Goal: Task Accomplishment & Management: Complete application form

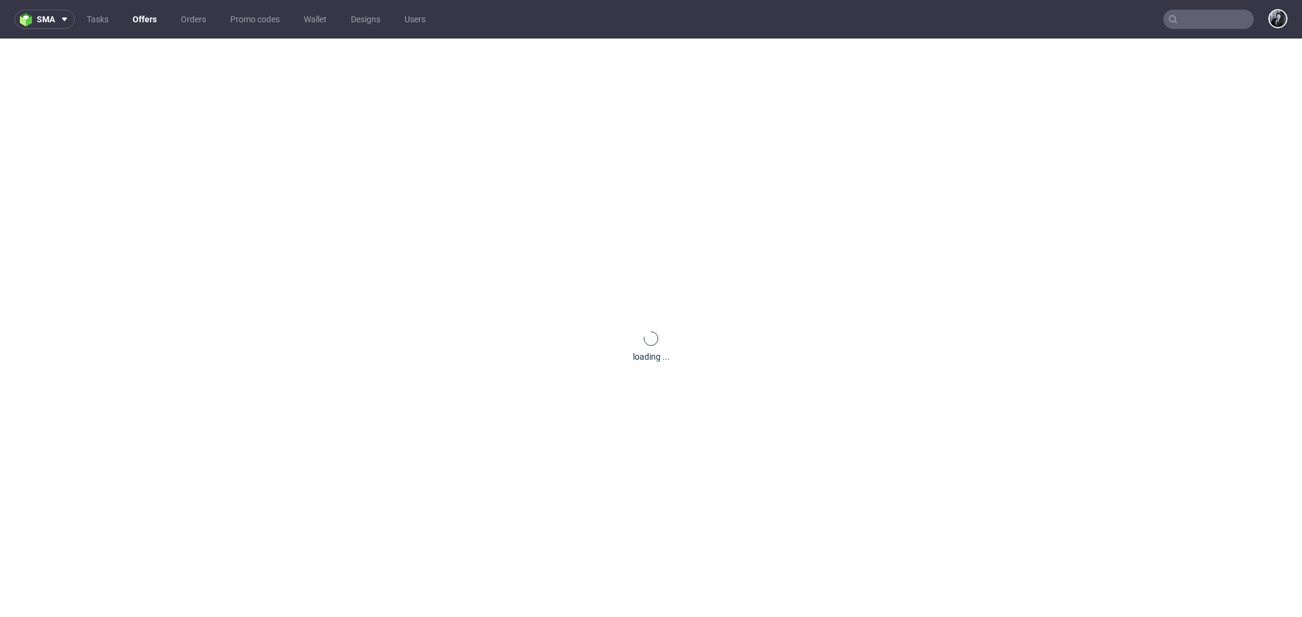
click at [147, 22] on link "Offers" at bounding box center [144, 19] width 39 height 19
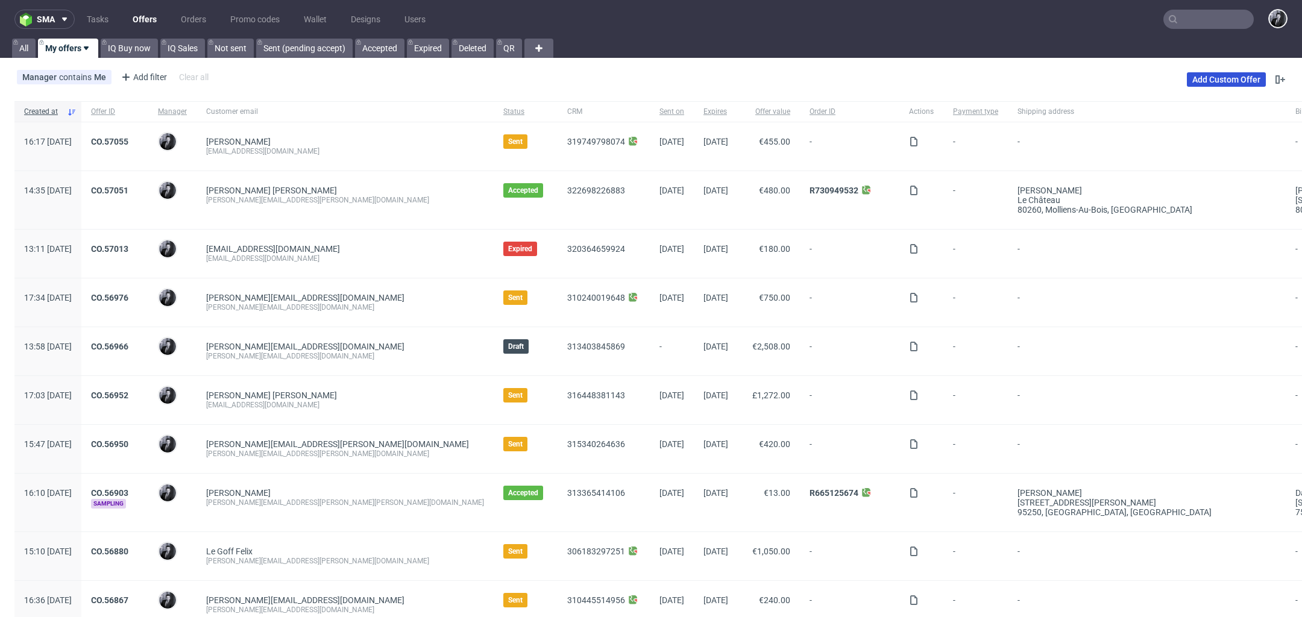
click at [1225, 74] on link "Add Custom Offer" at bounding box center [1226, 79] width 79 height 14
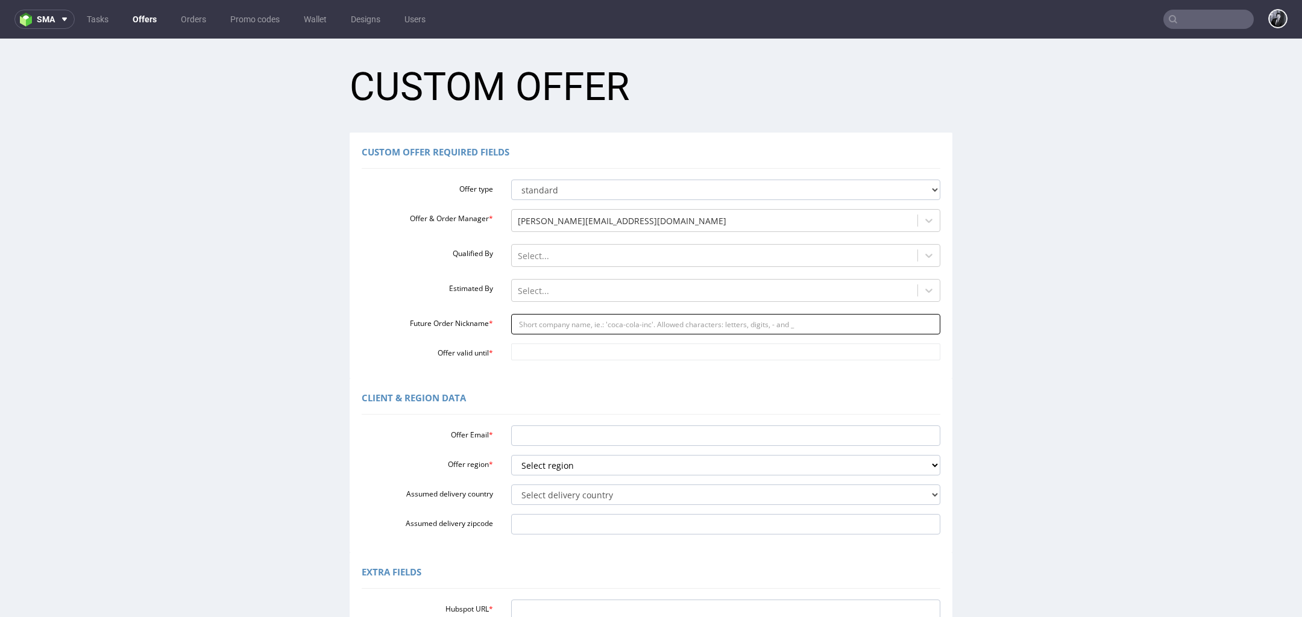
click at [582, 327] on input "Future Order Nickname *" at bounding box center [726, 324] width 430 height 20
paste input "dariazooksypl"
type input "dariazooksypl"
click at [568, 436] on input "Offer Email *" at bounding box center [726, 436] width 430 height 20
paste input "daria@zooksy.pl"
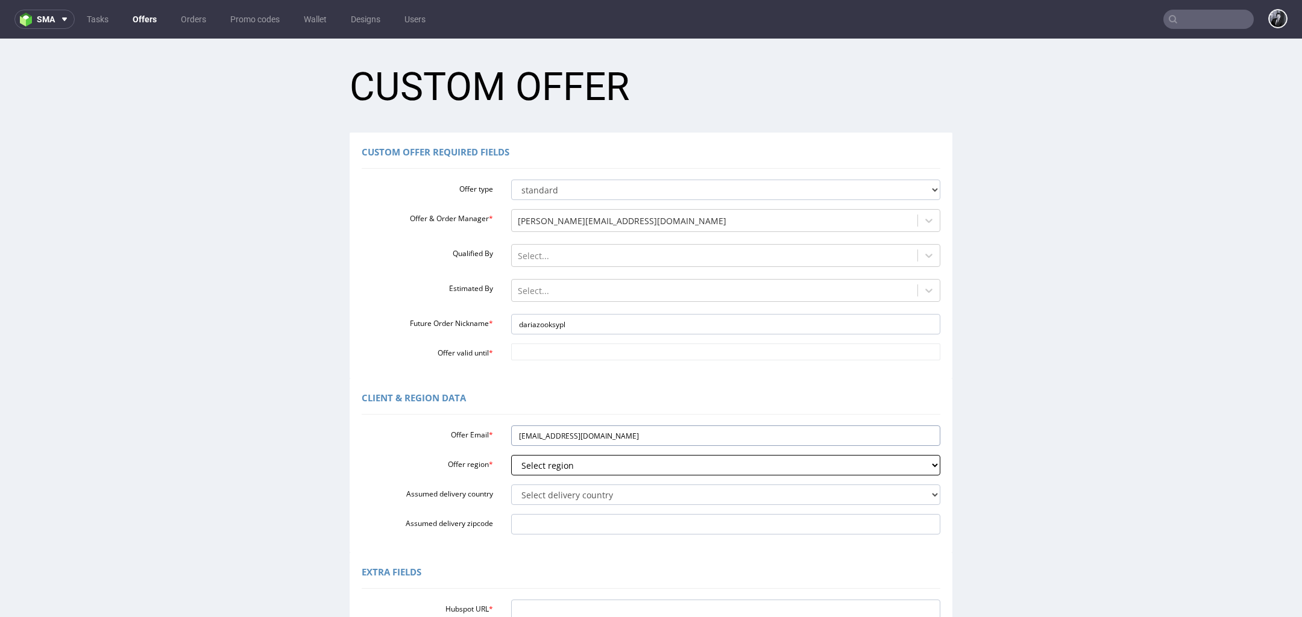
type input "daria@zooksy.pl"
click at [589, 471] on select "Select region eu gb de pl cz fr it es" at bounding box center [726, 465] width 430 height 20
select select "pl"
click at [511, 455] on select "Select region eu gb de pl cz fr it es" at bounding box center [726, 465] width 430 height 20
click at [593, 491] on select "Select delivery country Andorra Afghanistan Anguilla Albania Armenia Antarctica…" at bounding box center [726, 495] width 430 height 20
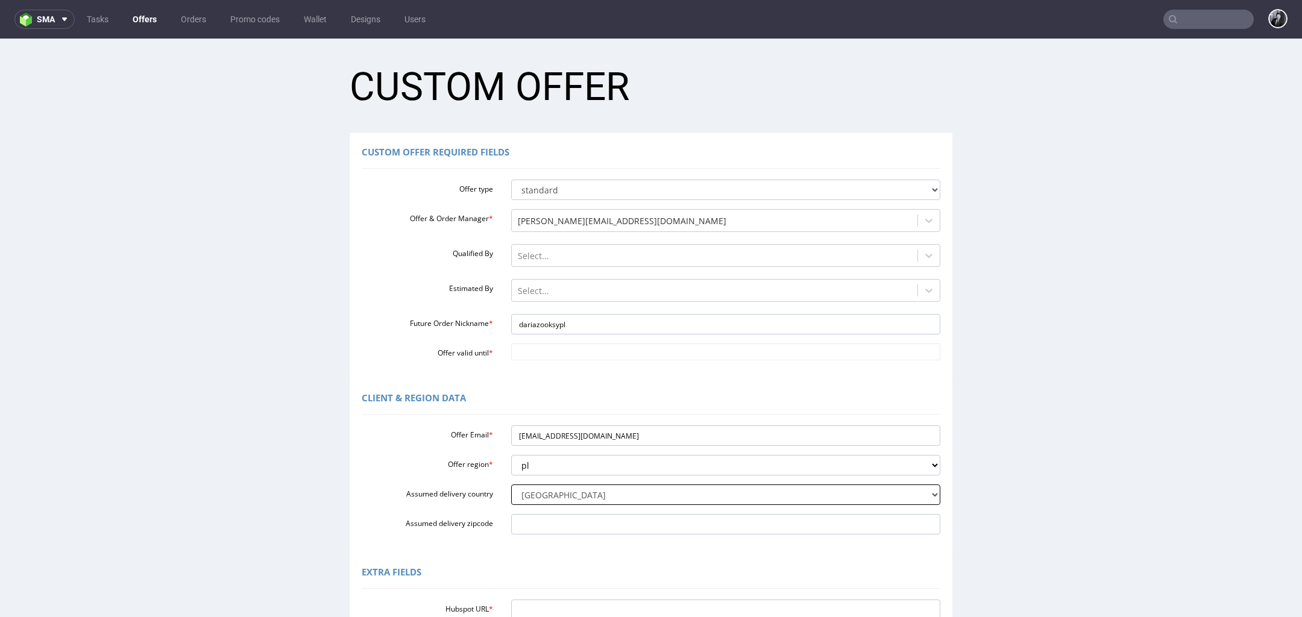
click at [511, 485] on select "Select delivery country Andorra Afghanistan Anguilla Albania Armenia Antarctica…" at bounding box center [726, 495] width 430 height 20
click at [593, 490] on select "Select delivery country Andorra Afghanistan Anguilla Albania Armenia Antarctica…" at bounding box center [726, 495] width 430 height 20
select select "179"
click at [511, 485] on select "Select delivery country Andorra Afghanistan Anguilla Albania Armenia Antarctica…" at bounding box center [726, 495] width 430 height 20
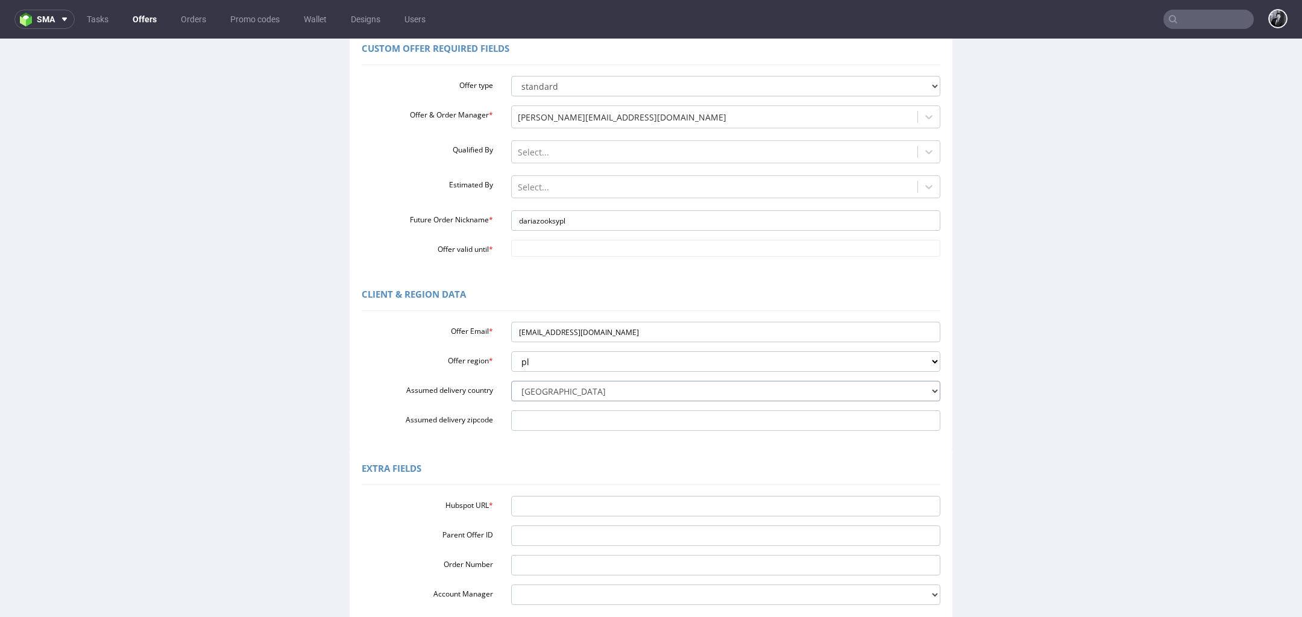
scroll to position [143, 0]
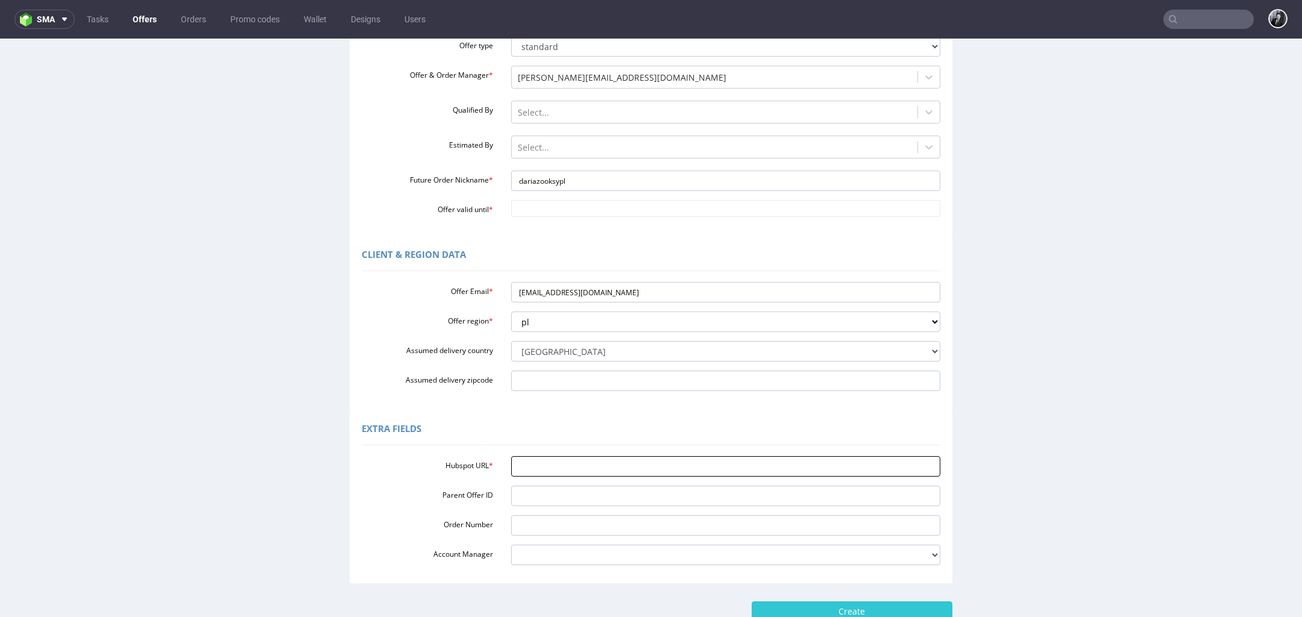
click at [596, 461] on input "Hubspot URL *" at bounding box center [726, 466] width 430 height 20
paste input "[URL][DOMAIN_NAME]"
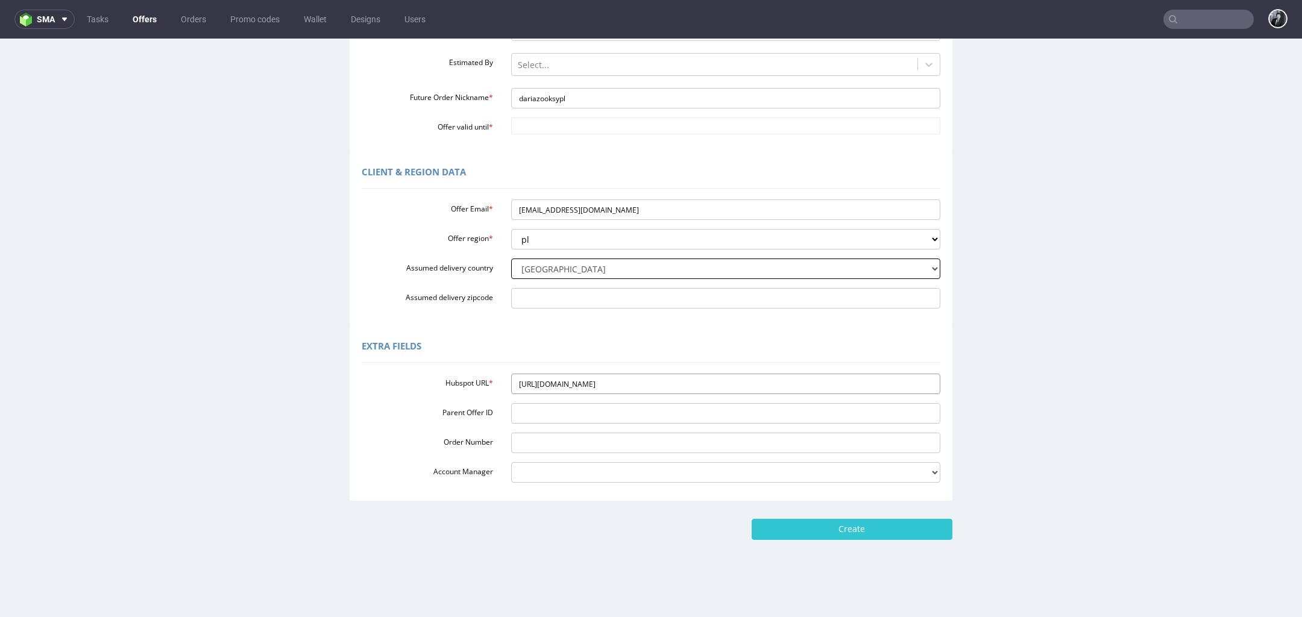
scroll to position [138, 0]
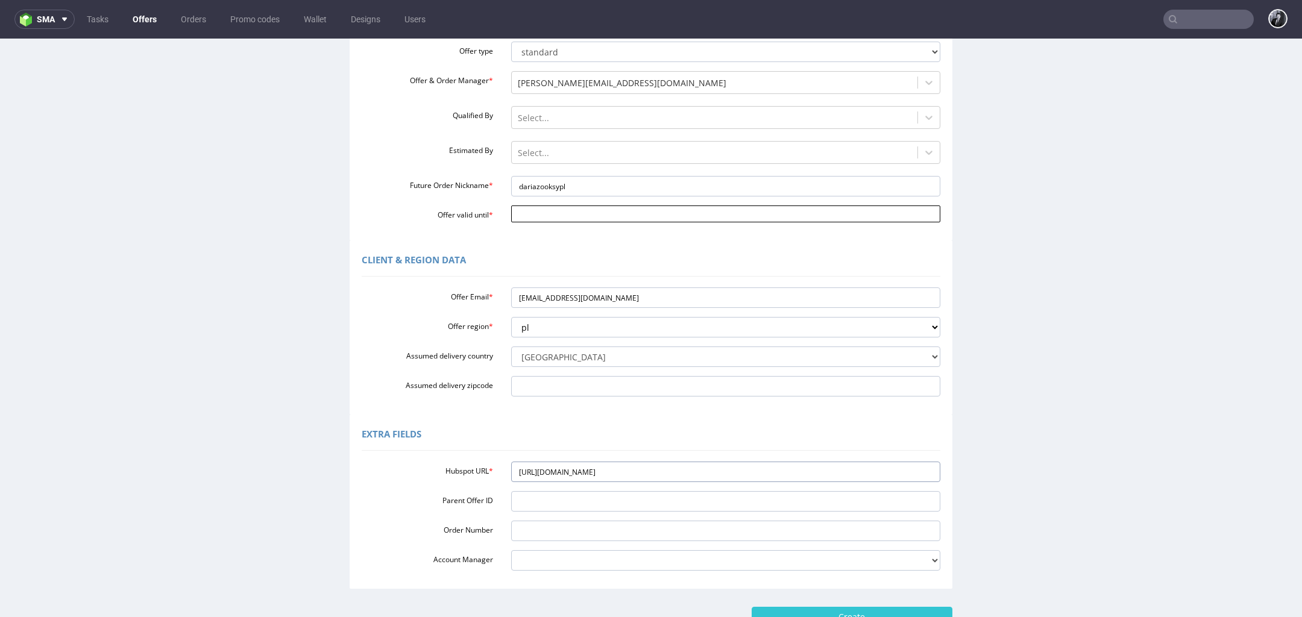
type input "[URL][DOMAIN_NAME]"
click at [630, 208] on body "Production Shipped DTP Orders Offers Shipments Designs Promotions Users Jobs Ad…" at bounding box center [651, 304] width 1302 height 806
click at [608, 128] on td "10" at bounding box center [608, 124] width 18 height 18
type input "[DATE]"
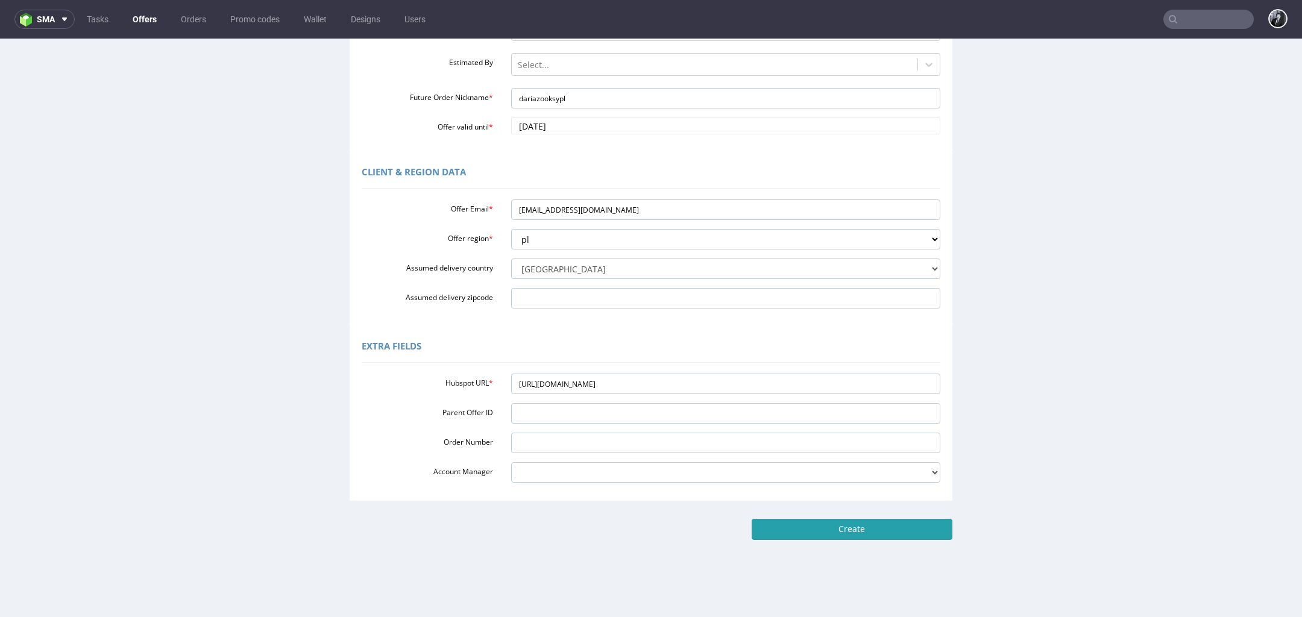
click at [842, 523] on input "Create" at bounding box center [852, 529] width 201 height 20
type input "Please wait..."
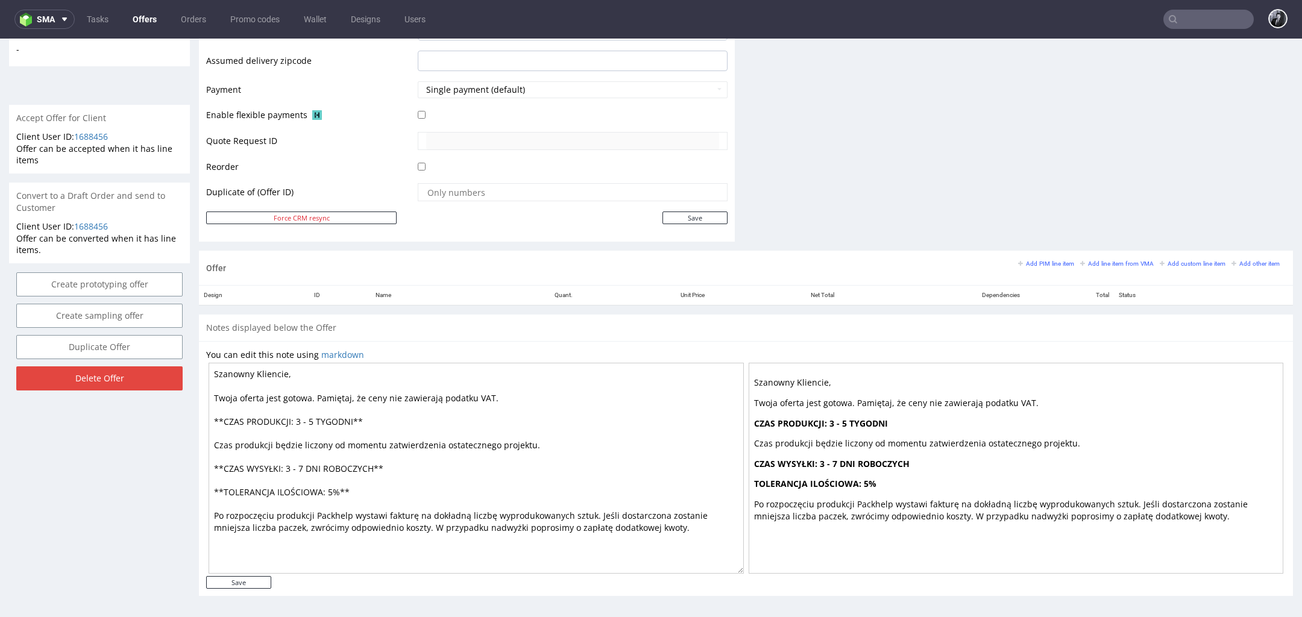
scroll to position [4, 0]
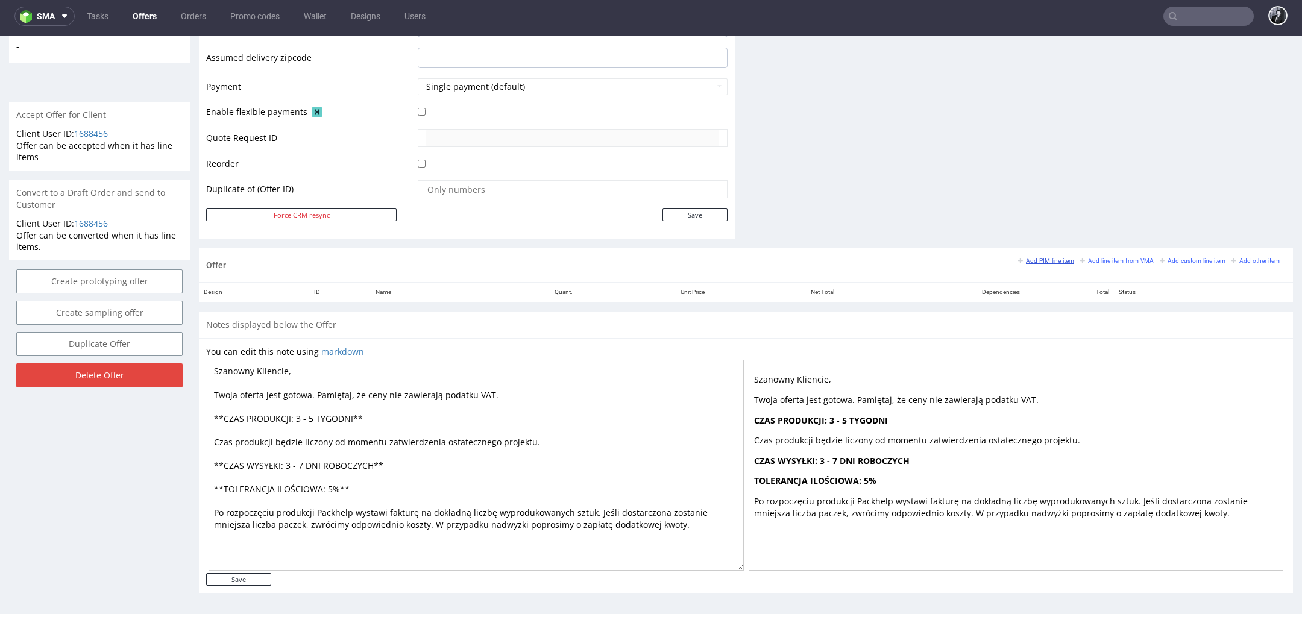
click at [1037, 260] on small "Add PIM line item" at bounding box center [1046, 260] width 56 height 7
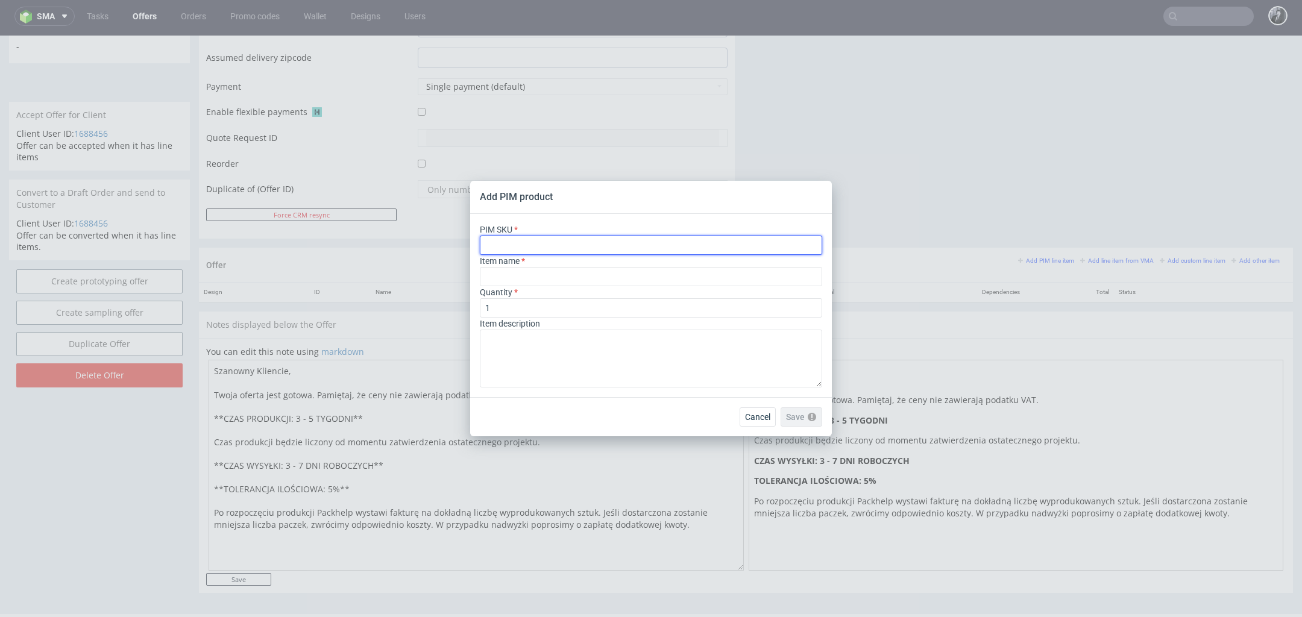
click at [601, 247] on input "text" at bounding box center [651, 245] width 342 height 19
paste input "paper-tube--paper-can--95--cardstock-coated--print-indigo-color--none"
type input "paper-tube--paper-can--95--cardstock-coated--print-indigo-color--none"
type input "Paper Can"
type input "paper-tube--paper-can--95--cardstock-coated--print-indigo-color--none"
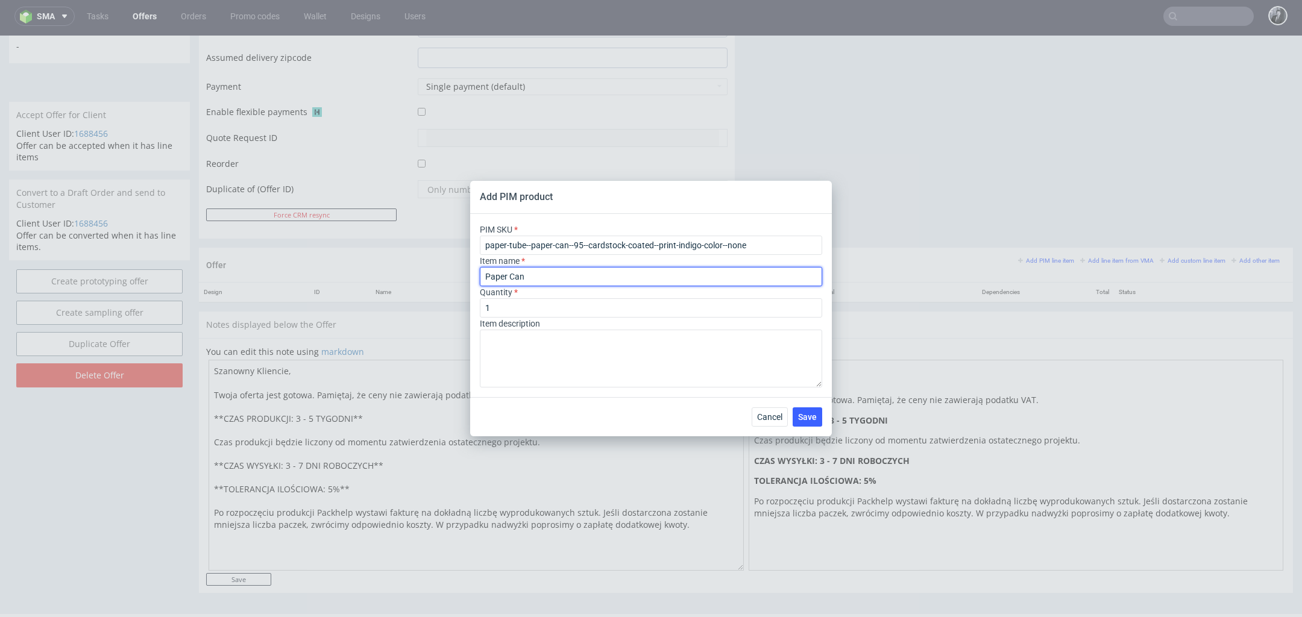
click at [559, 276] on input "Paper Can" at bounding box center [651, 276] width 342 height 19
drag, startPoint x: 754, startPoint y: 244, endPoint x: 470, endPoint y: 241, distance: 283.9
click at [470, 241] on div "PIM SKU paper-tube--paper-can--95--cardstock-coated--print-indigo-color--none I…" at bounding box center [651, 305] width 362 height 183
drag, startPoint x: 570, startPoint y: 279, endPoint x: 362, endPoint y: 260, distance: 208.9
click at [363, 261] on div "Add PIM product PIM SKU paper-tube--paper-can--95--cardstock-coated--print-indi…" at bounding box center [651, 308] width 1302 height 617
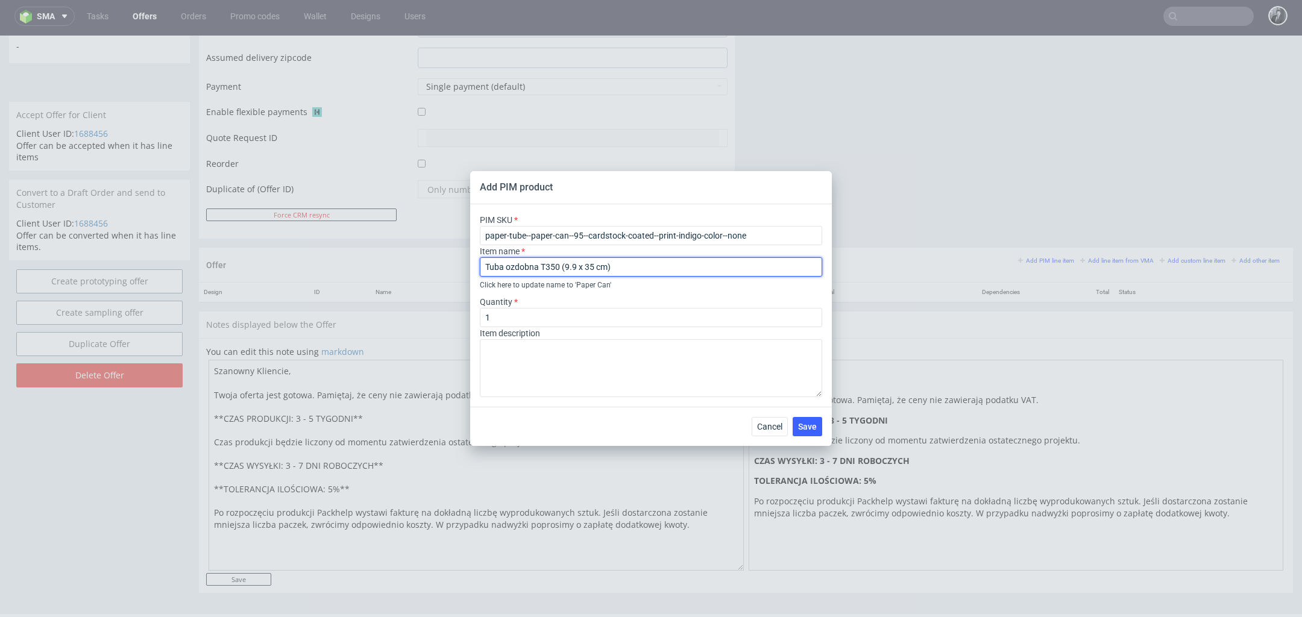
drag, startPoint x: 629, startPoint y: 259, endPoint x: 584, endPoint y: 259, distance: 45.2
click at [584, 259] on input "Tuba ozdobna T350 (9.9 x 35 cm)" at bounding box center [651, 266] width 342 height 19
drag, startPoint x: 628, startPoint y: 263, endPoint x: 563, endPoint y: 266, distance: 65.1
click at [563, 266] on input "Tuba ozdobna T350 (9.9 x 35 cm)" at bounding box center [651, 266] width 342 height 19
paste input "T95 (7.3 x 9."
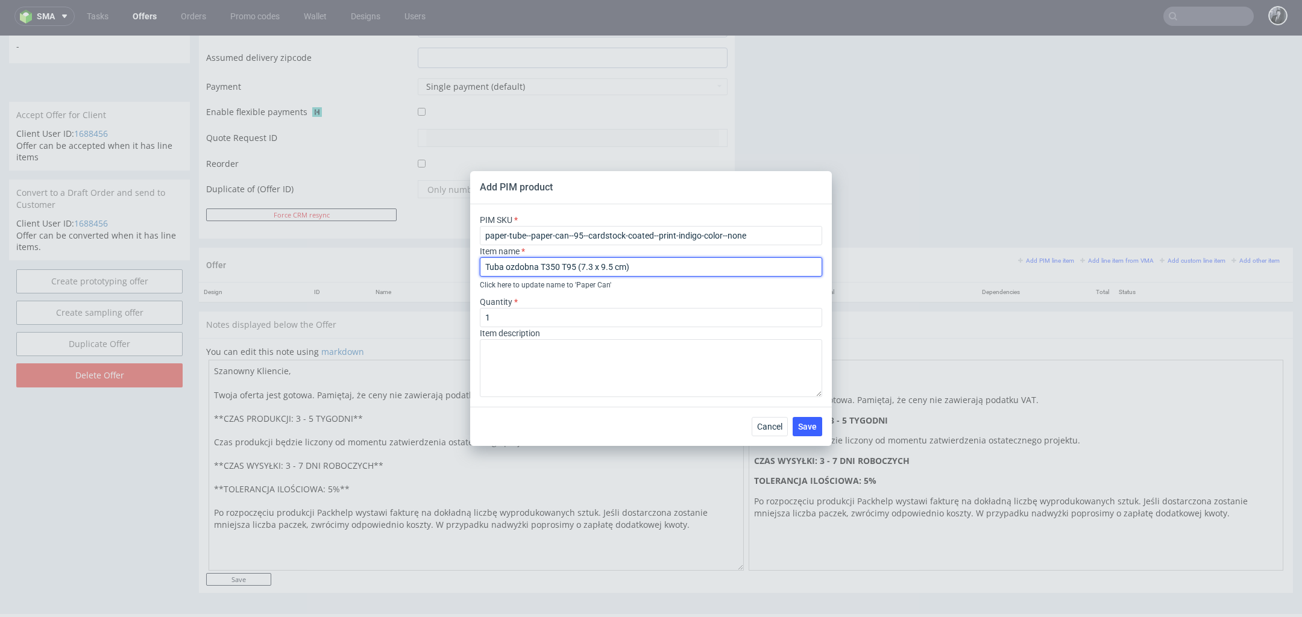
click at [564, 266] on input "Tuba ozdobna T350 T95 (7.3 x 9.5 cm)" at bounding box center [651, 266] width 342 height 19
type input "Tuba ozdobna T95 (7.3 x 9.5 cm)"
click at [533, 320] on input "1" at bounding box center [651, 317] width 342 height 19
type input "5000"
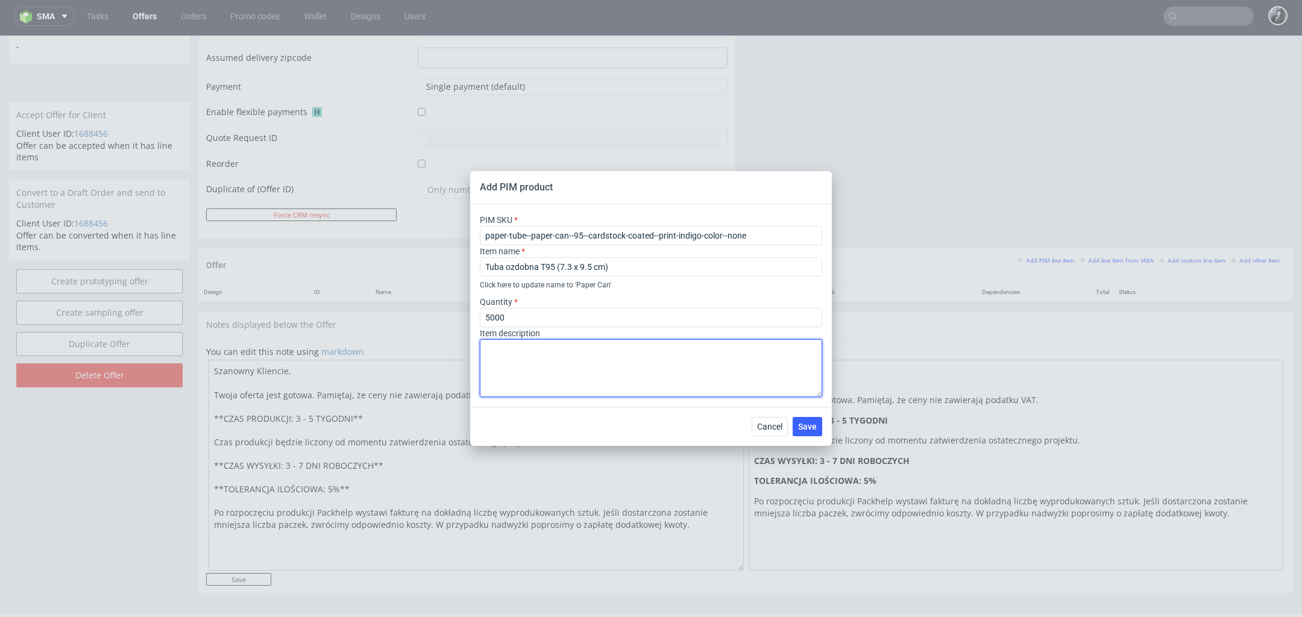
click at [572, 364] on textarea at bounding box center [651, 368] width 342 height 58
paste textarea "Materiał Powlekany karton lity + Metal Kolor materiału Biały Rodzaj nadruku Wie…"
click at [486, 363] on textarea "Materiał Powlekany karton lity + Metal Kolor materiału Biały Rodzaj nadruku Wie…" at bounding box center [651, 368] width 342 height 58
click at [488, 368] on textarea "Materiał : Powlekany karton lity + Metal Kolor materiału Biały Rodzaj nadruku W…" at bounding box center [651, 368] width 342 height 58
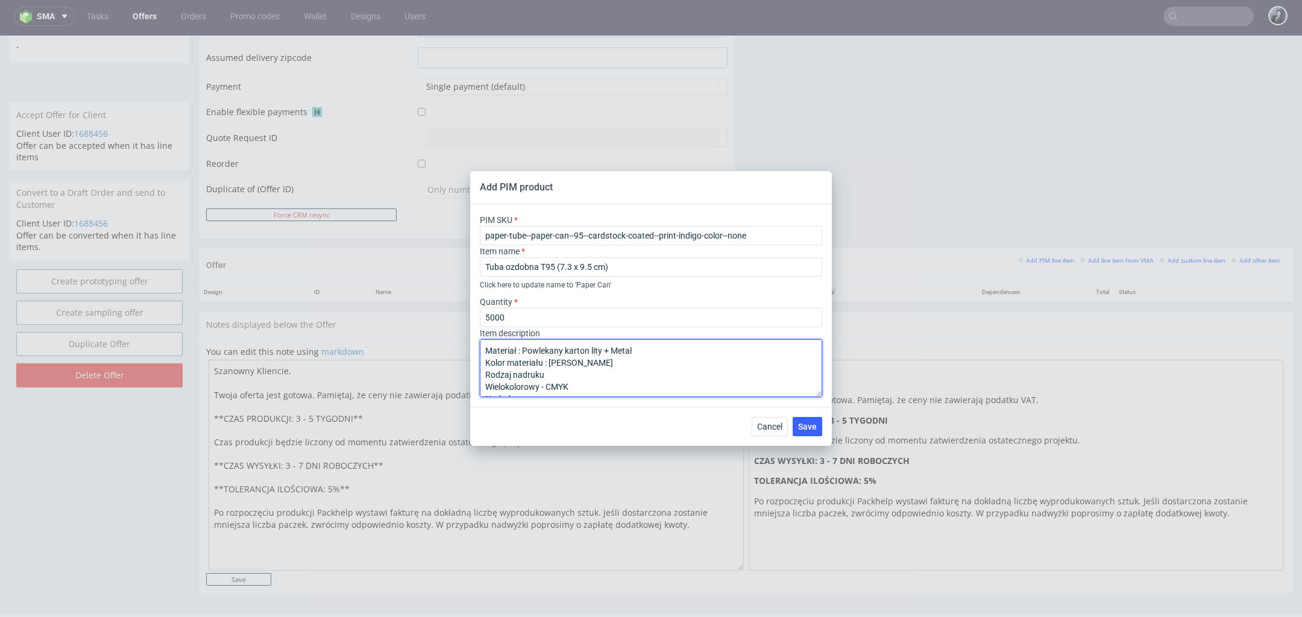
click at [484, 388] on textarea "Materiał : Powlekany karton lity + Metal Kolor materiału : Biały Rodzaj nadruku…" at bounding box center [651, 368] width 342 height 58
click at [485, 374] on textarea "Materiał : Powlekany karton lity + Metal Kolor materiału : Biały Rodzaj nadruku…" at bounding box center [651, 368] width 342 height 58
click at [484, 382] on textarea "Materiał : Powlekany karton lity + Metal Kolor materiału : Biały Rodzaj nadruku…" at bounding box center [651, 368] width 342 height 58
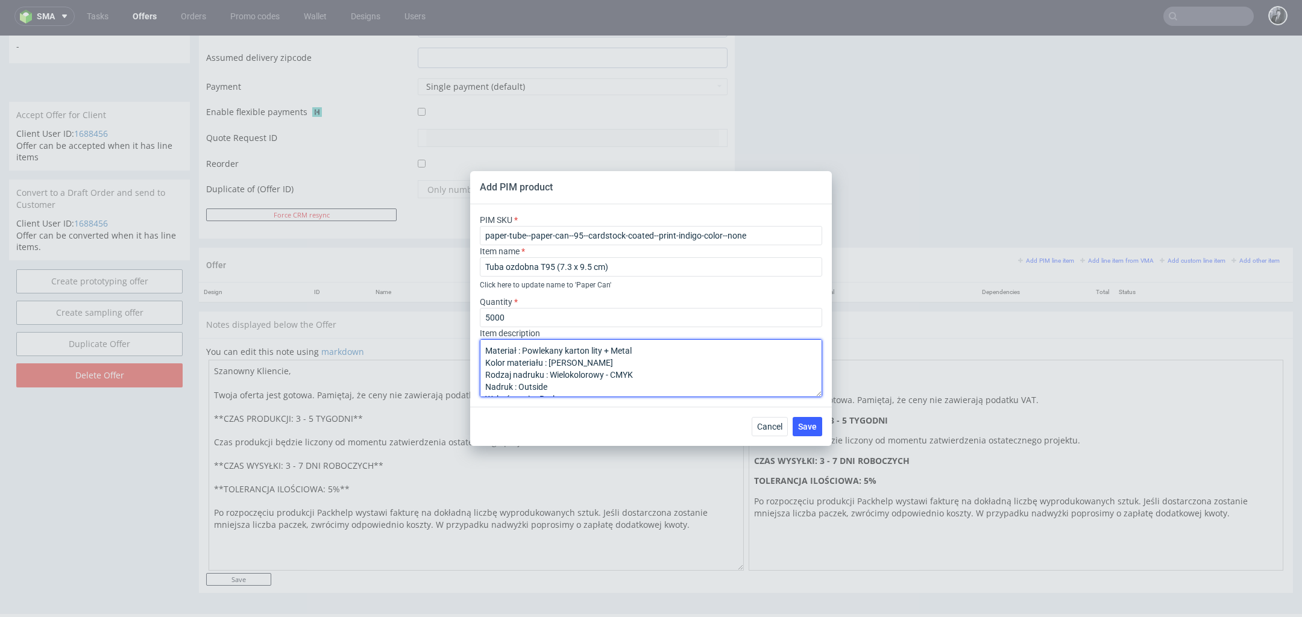
click at [517, 347] on textarea "Materiał : Powlekany karton lity + Metal Kolor materiału : Biały Rodzaj nadruku…" at bounding box center [651, 368] width 342 height 58
click at [555, 388] on textarea "Materiał: Powlekany karton lity + Metal Kolor materiału: Biały Rodzaj nadruku: …" at bounding box center [651, 368] width 342 height 58
click at [482, 384] on textarea "Materiał: Powlekany karton lity + Metal Kolor materiału: Biały Rodzaj nadruku: …" at bounding box center [651, 368] width 342 height 58
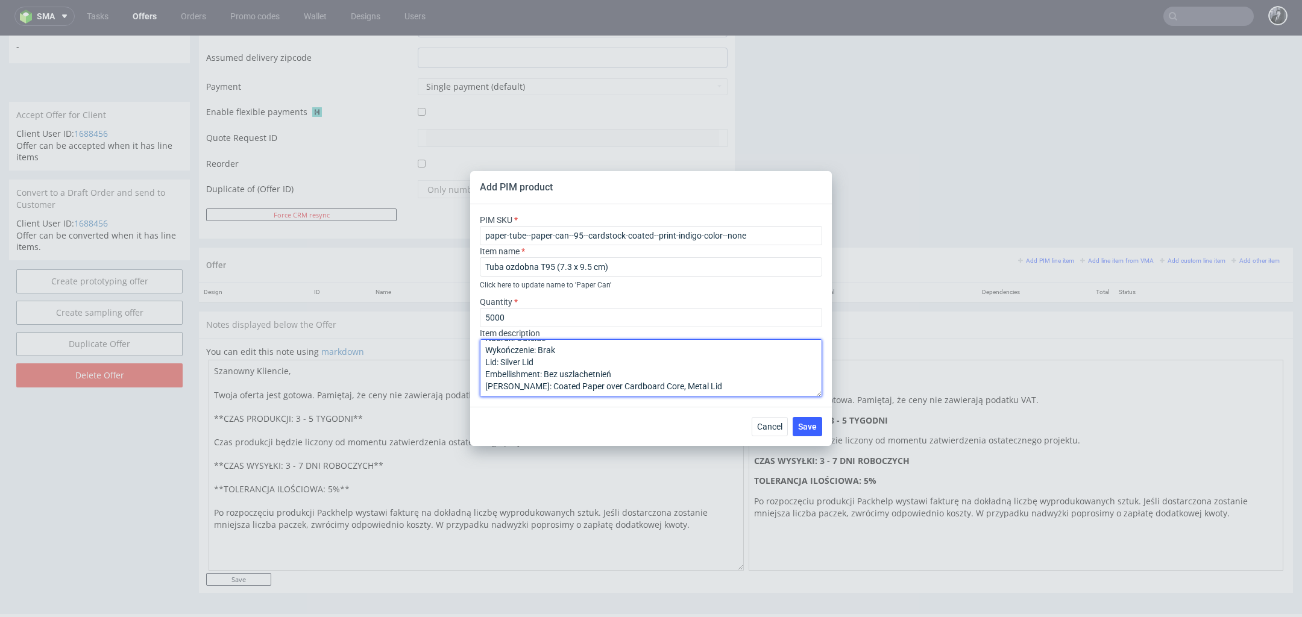
scroll to position [0, 0]
type textarea "Materiał: Powlekany karton lity + Metal Kolor materiału: Biały Rodzaj nadruku: …"
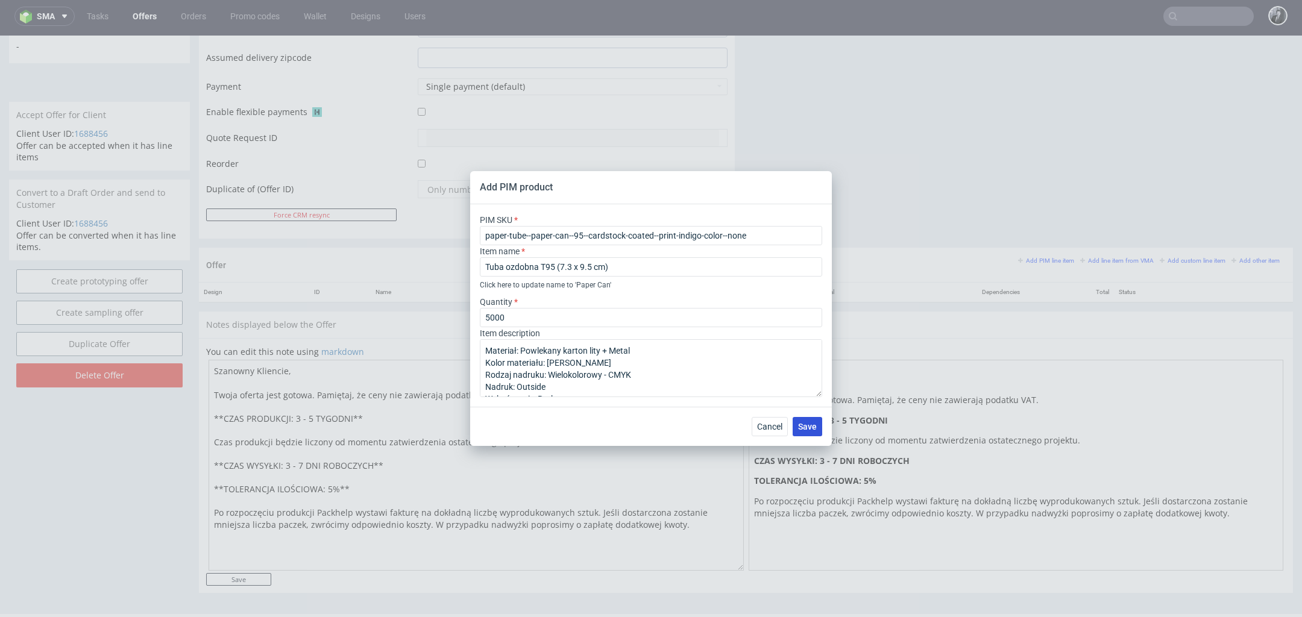
click at [813, 424] on span "Save" at bounding box center [807, 427] width 19 height 8
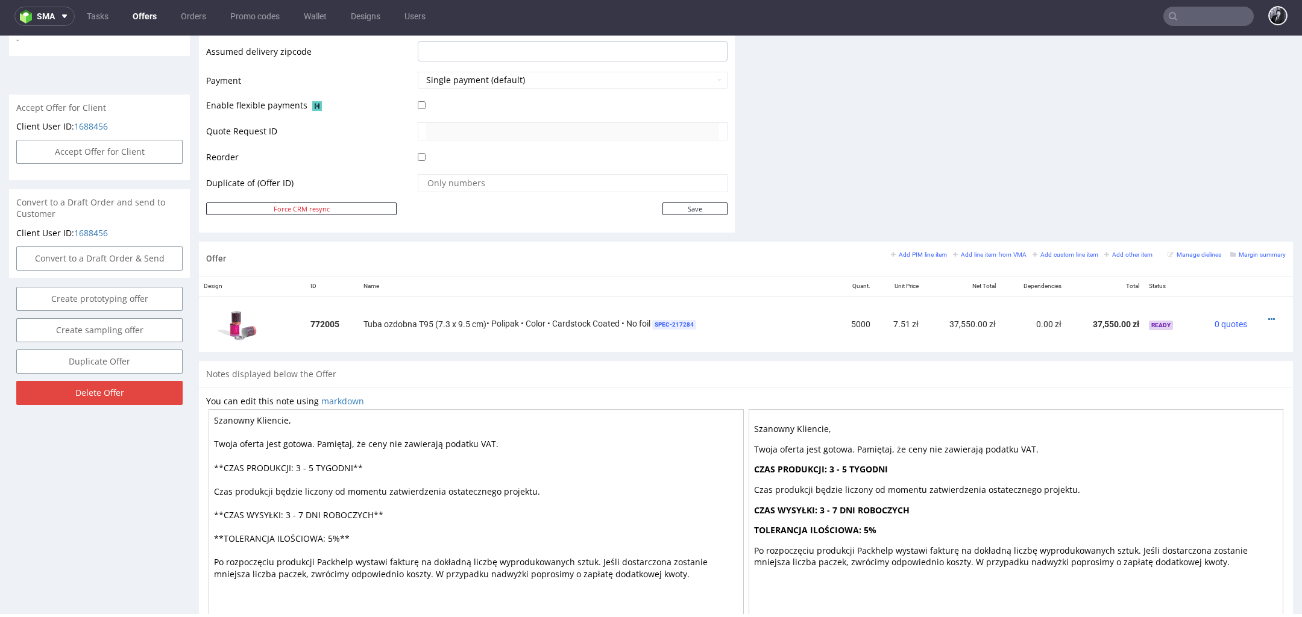
scroll to position [493, 0]
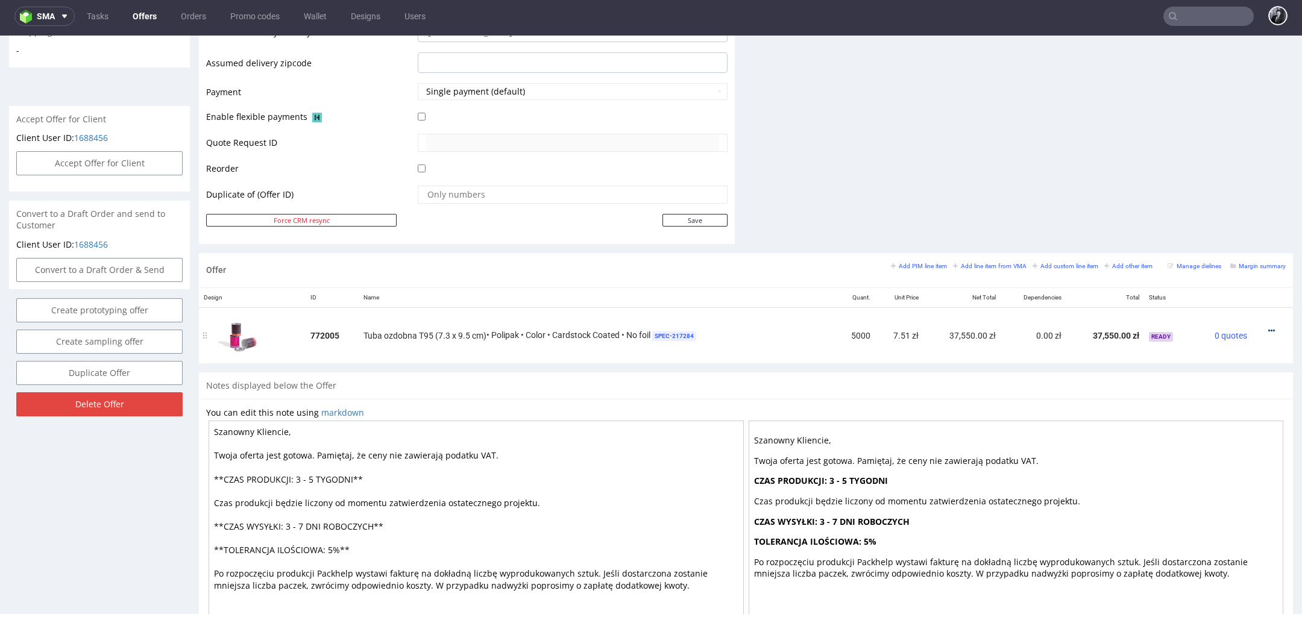
click at [1268, 327] on icon at bounding box center [1271, 331] width 7 height 8
click at [1219, 222] on span "Edit item price" at bounding box center [1216, 218] width 97 height 12
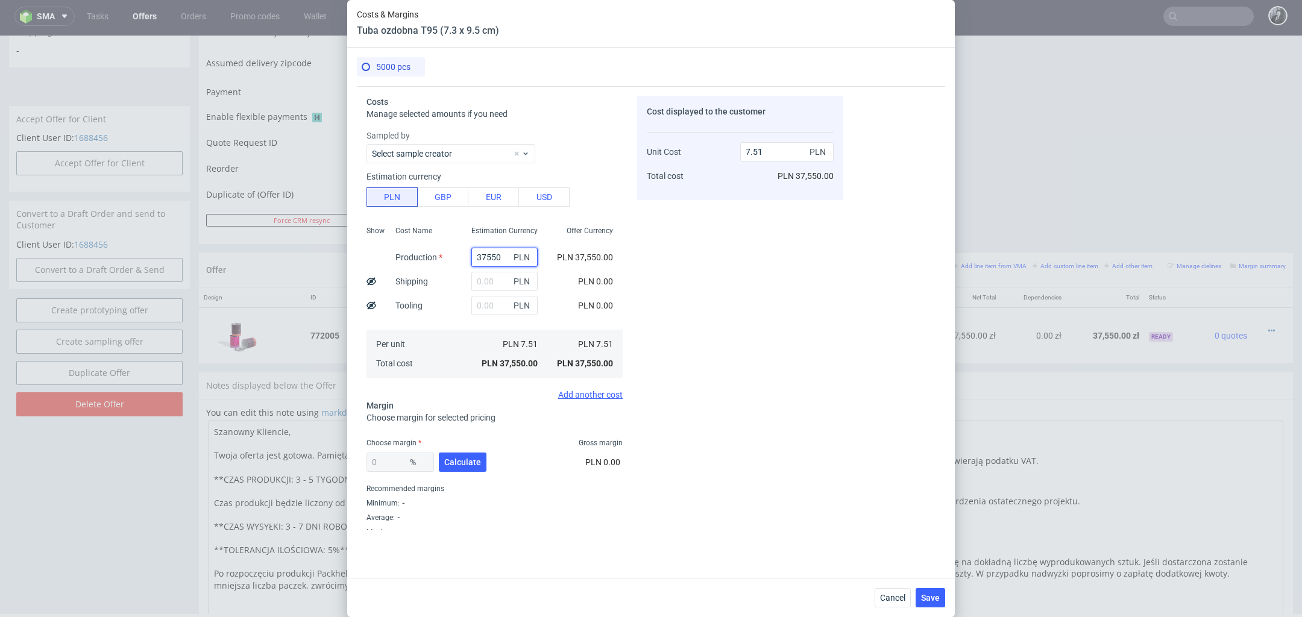
drag, startPoint x: 504, startPoint y: 254, endPoint x: 433, endPoint y: 254, distance: 71.1
click at [433, 254] on div "Show Cost Name Production Shipping Tooling Per unit Total cost Estimation Curre…" at bounding box center [495, 300] width 256 height 159
type input "0"
type input "21000"
type input "4.2"
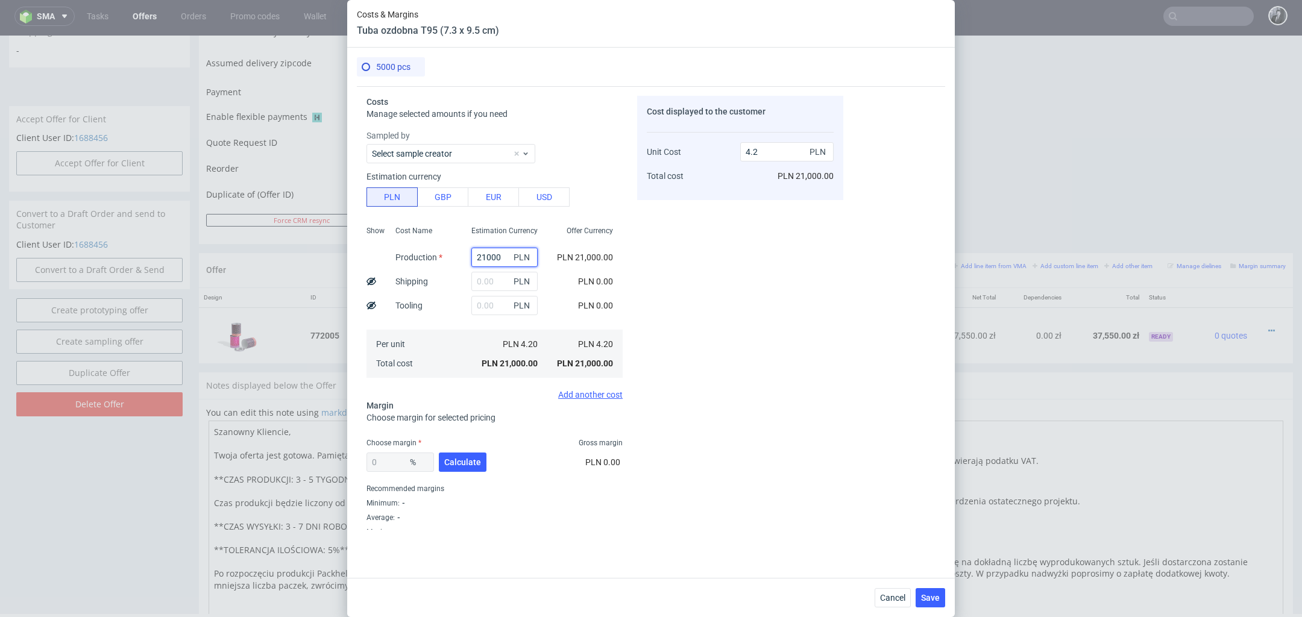
type input "21000"
click at [485, 285] on input "text" at bounding box center [504, 281] width 66 height 19
type input "1150"
type input "4.43"
type input "1150"
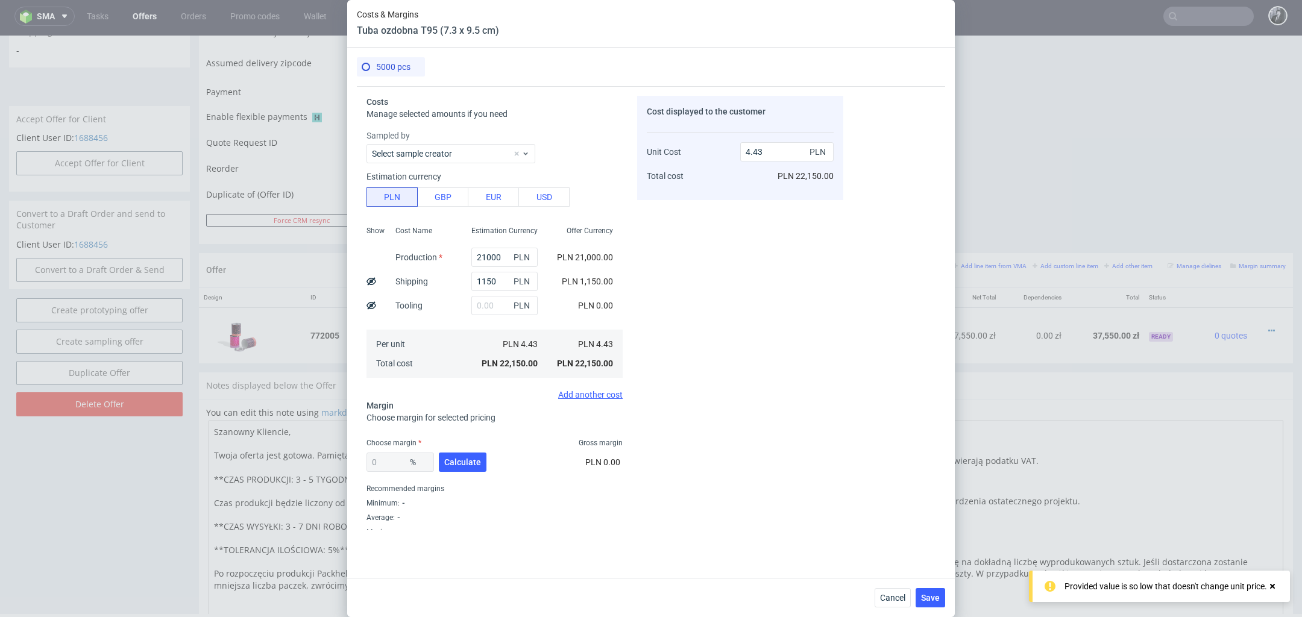
click at [723, 287] on div "Cost displayed to the customer Unit Cost Total cost 4.43 PLN PLN 22,150.00" at bounding box center [740, 313] width 206 height 434
click at [472, 461] on span "Calculate" at bounding box center [462, 462] width 37 height 8
type input "28.38"
type input "6.19"
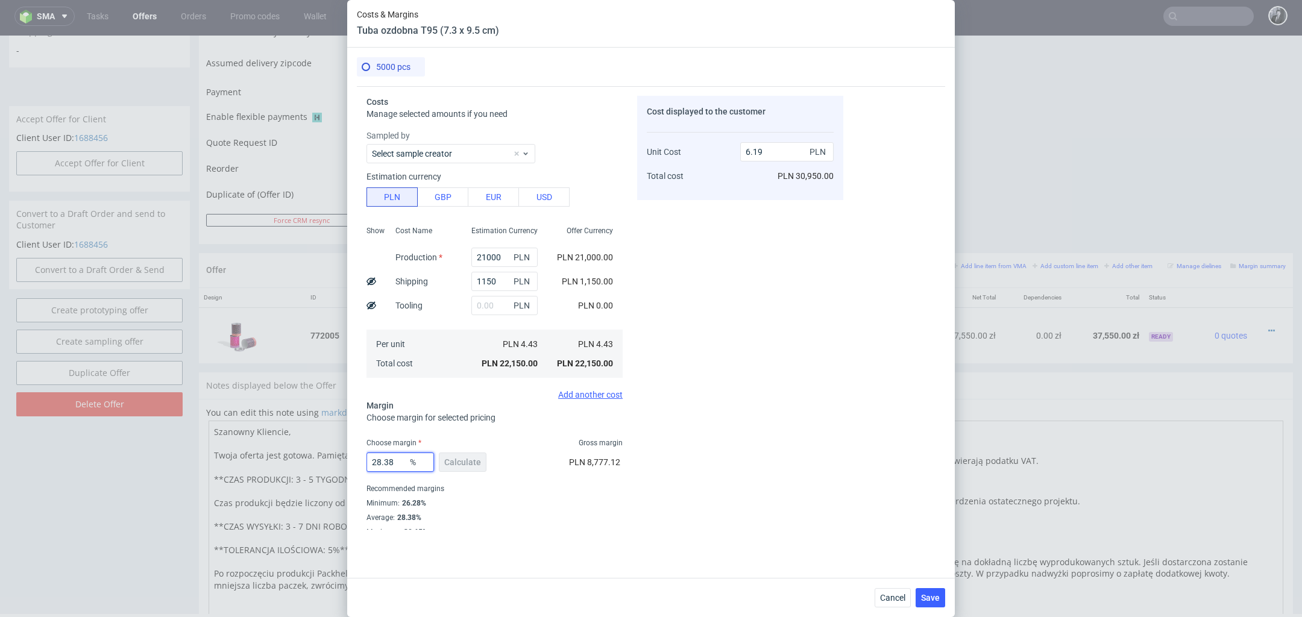
drag, startPoint x: 400, startPoint y: 463, endPoint x: 371, endPoint y: 461, distance: 29.6
click at [371, 461] on input "28.38" at bounding box center [401, 462] width 68 height 19
type input "20"
type input "5.54"
type input "20"
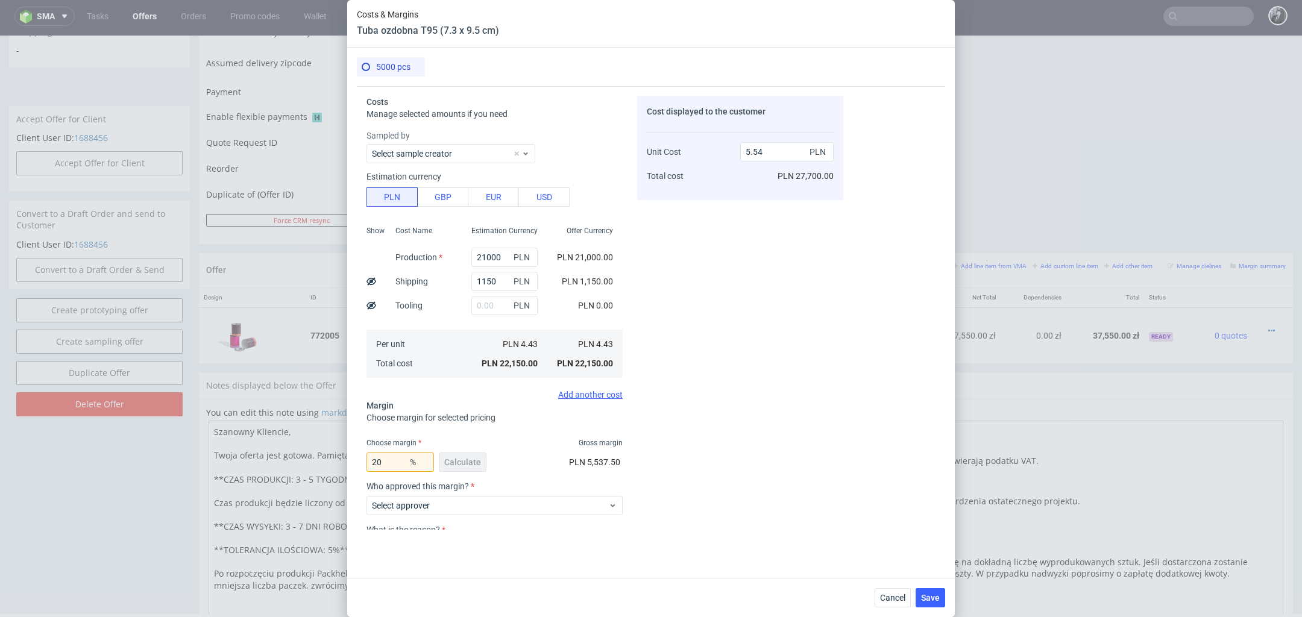
click at [526, 435] on fieldset "Costs Manage selected amounts if you need Sampled by Select sample creator Esti…" at bounding box center [495, 360] width 256 height 528
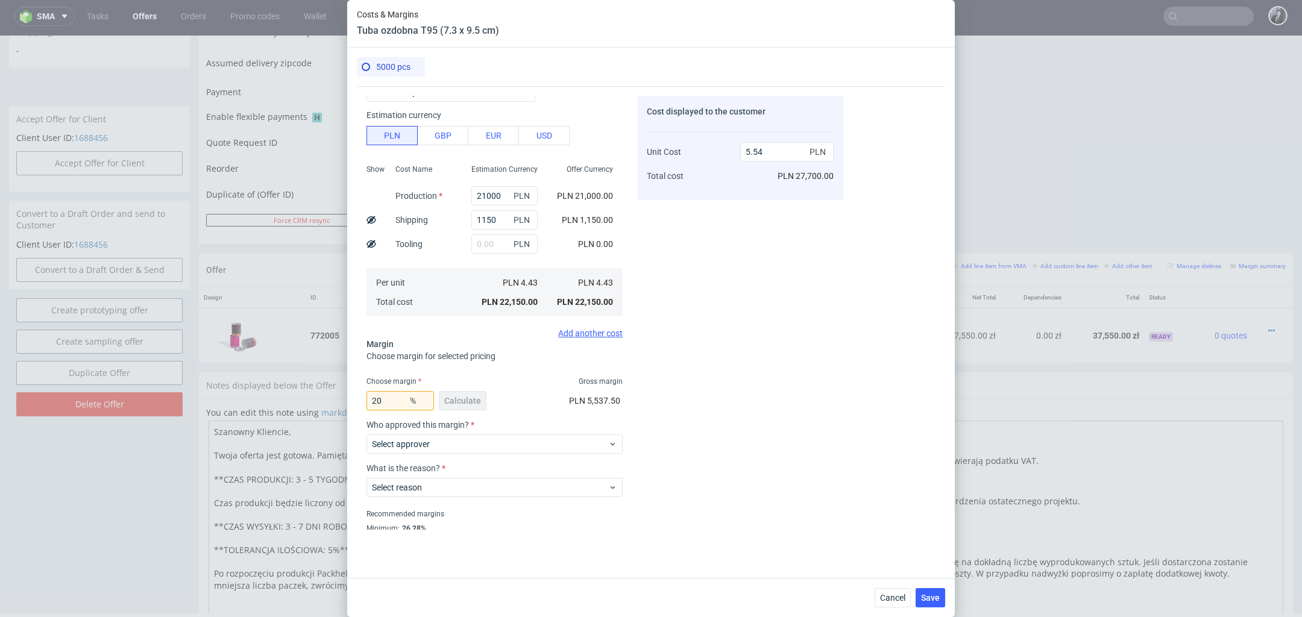
scroll to position [89, 0]
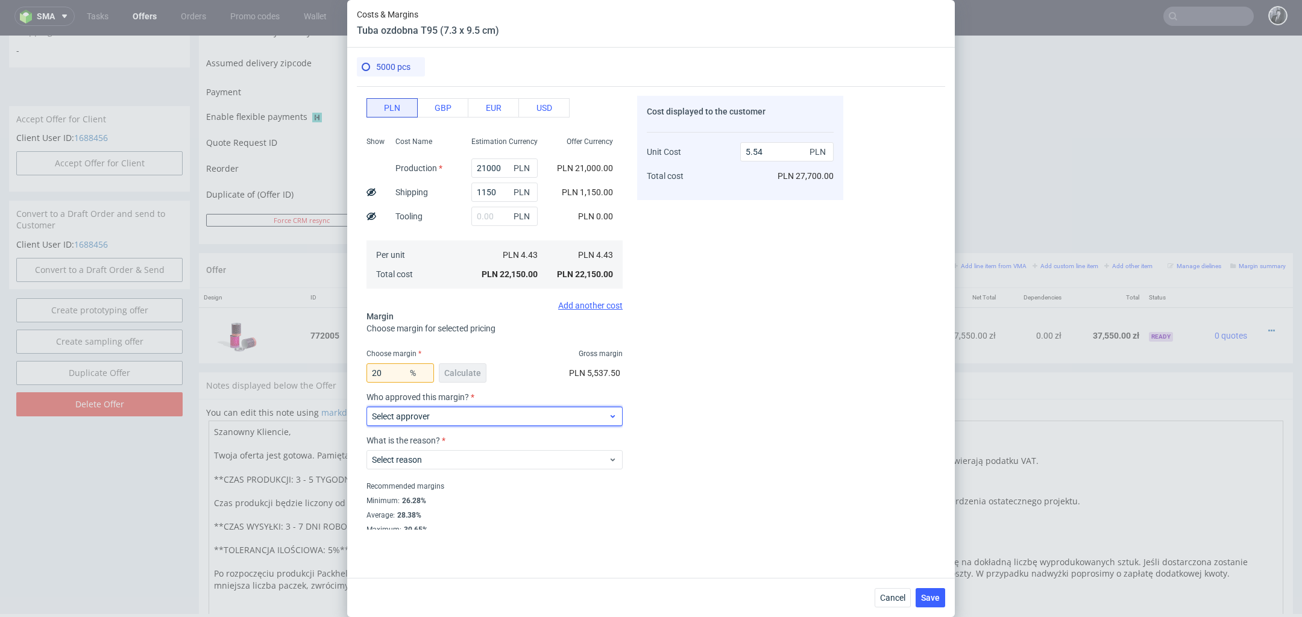
click at [549, 415] on span "Select approver" at bounding box center [490, 417] width 236 height 12
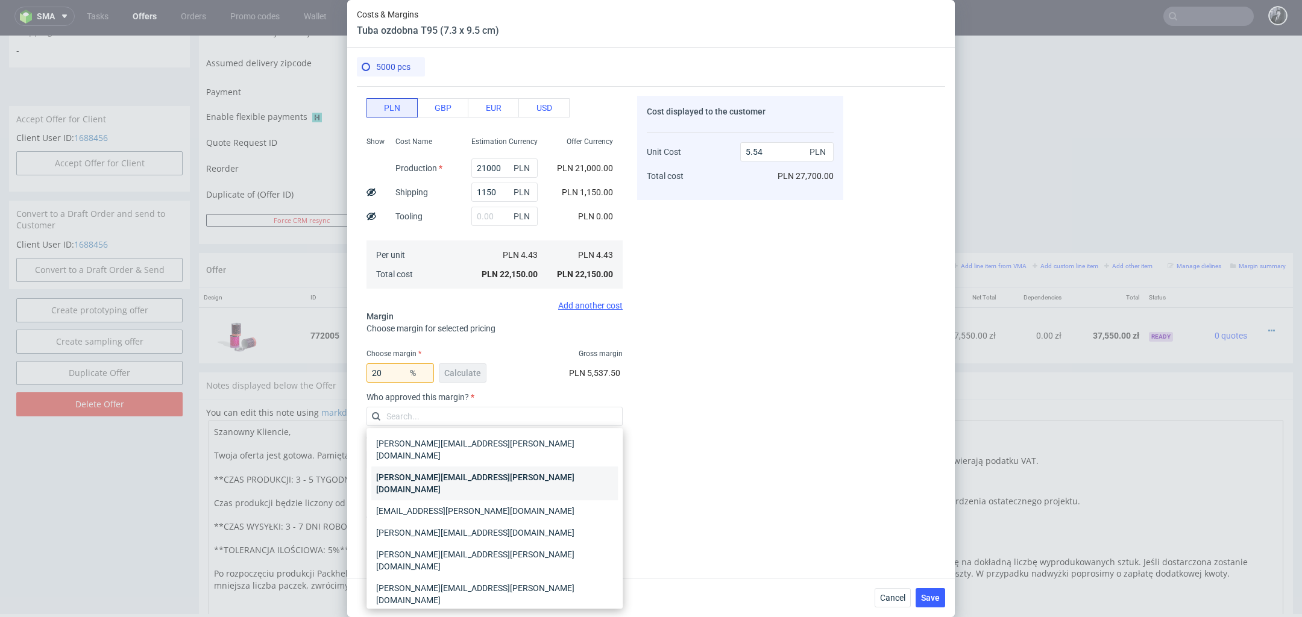
click at [540, 469] on div "[PERSON_NAME][EMAIL_ADDRESS][PERSON_NAME][DOMAIN_NAME]" at bounding box center [494, 484] width 247 height 34
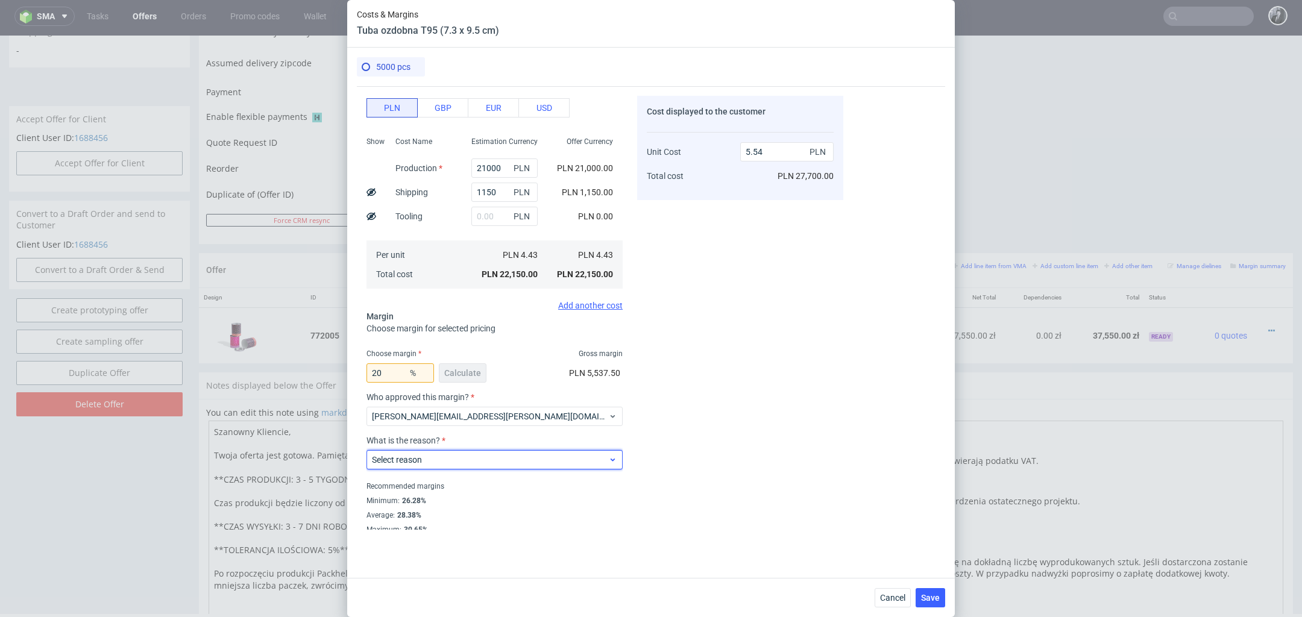
click at [528, 461] on span "Select reason" at bounding box center [490, 460] width 236 height 12
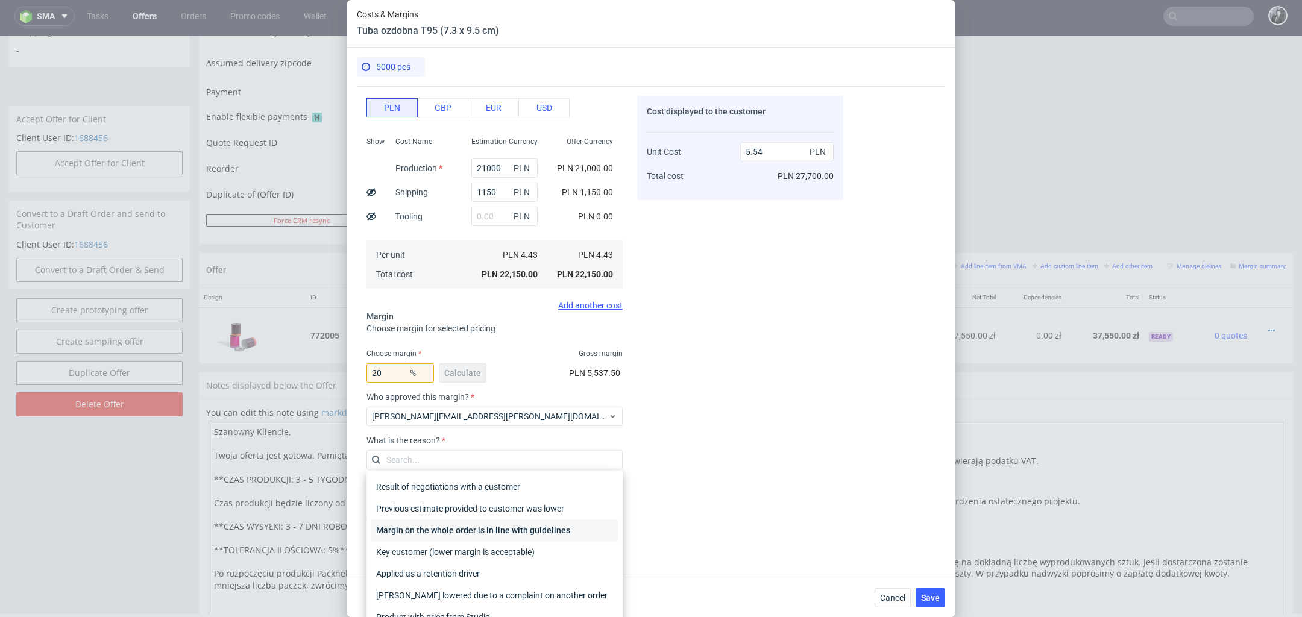
click at [524, 529] on div "Margin on the whole order is in line with guidelines" at bounding box center [494, 531] width 247 height 22
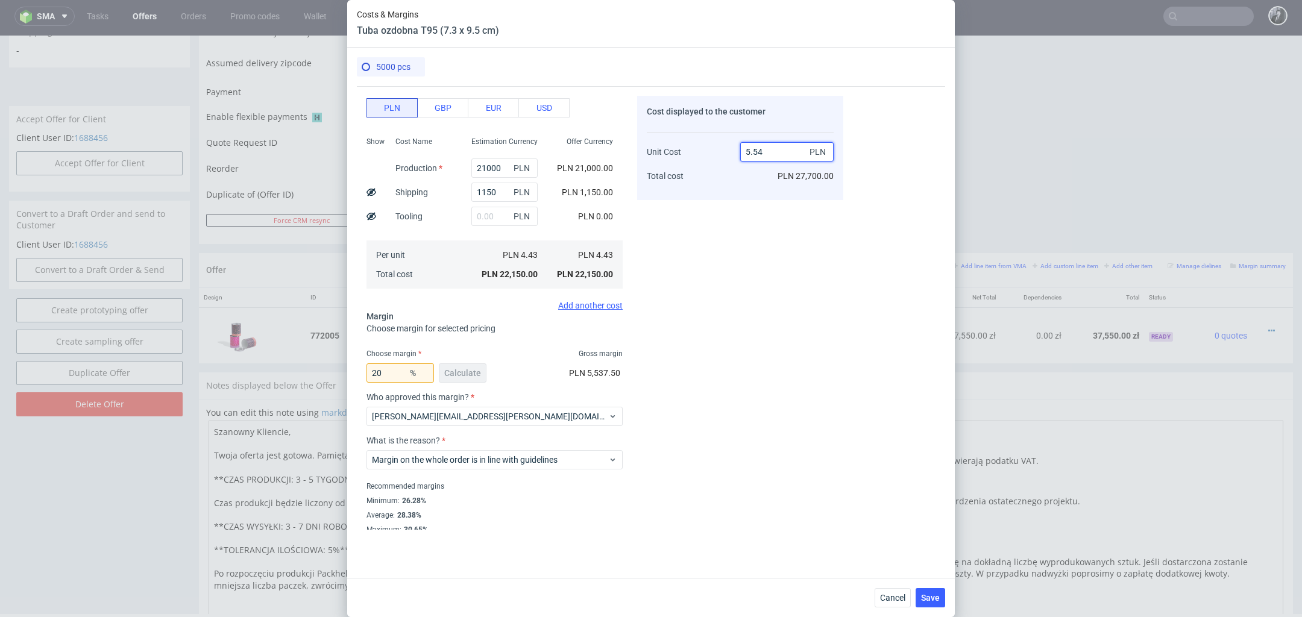
click at [775, 156] on input "5.54" at bounding box center [786, 151] width 93 height 19
type input "5.6"
type input "20.892857142857142"
type input "5.8"
type input "23.620689655172413"
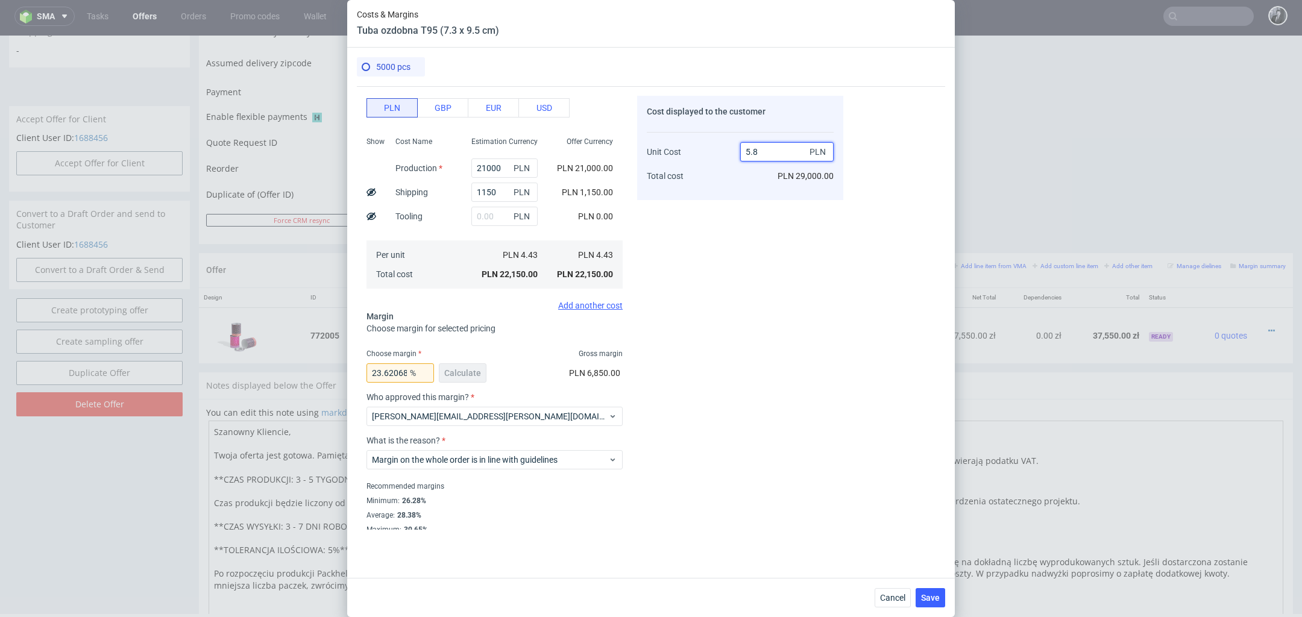
type input "5.8"
click at [758, 275] on div "Cost displayed to the customer Unit Cost Total cost 5.8 PLN PLN 29,000.00" at bounding box center [740, 313] width 206 height 434
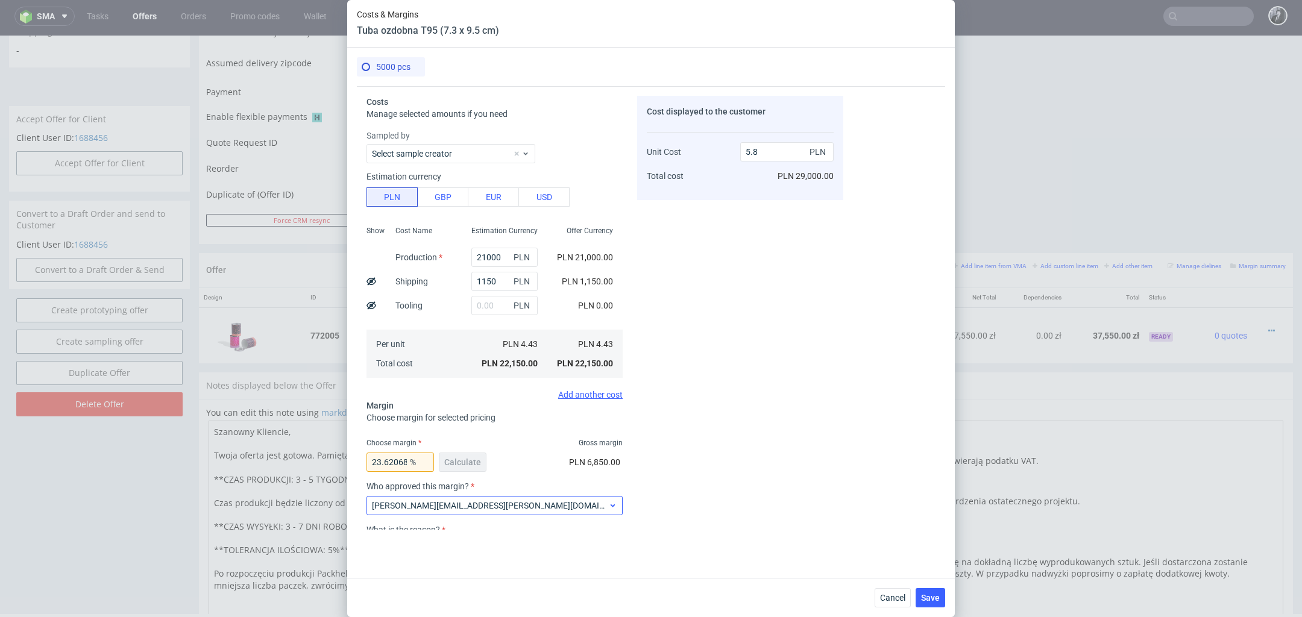
scroll to position [93, 0]
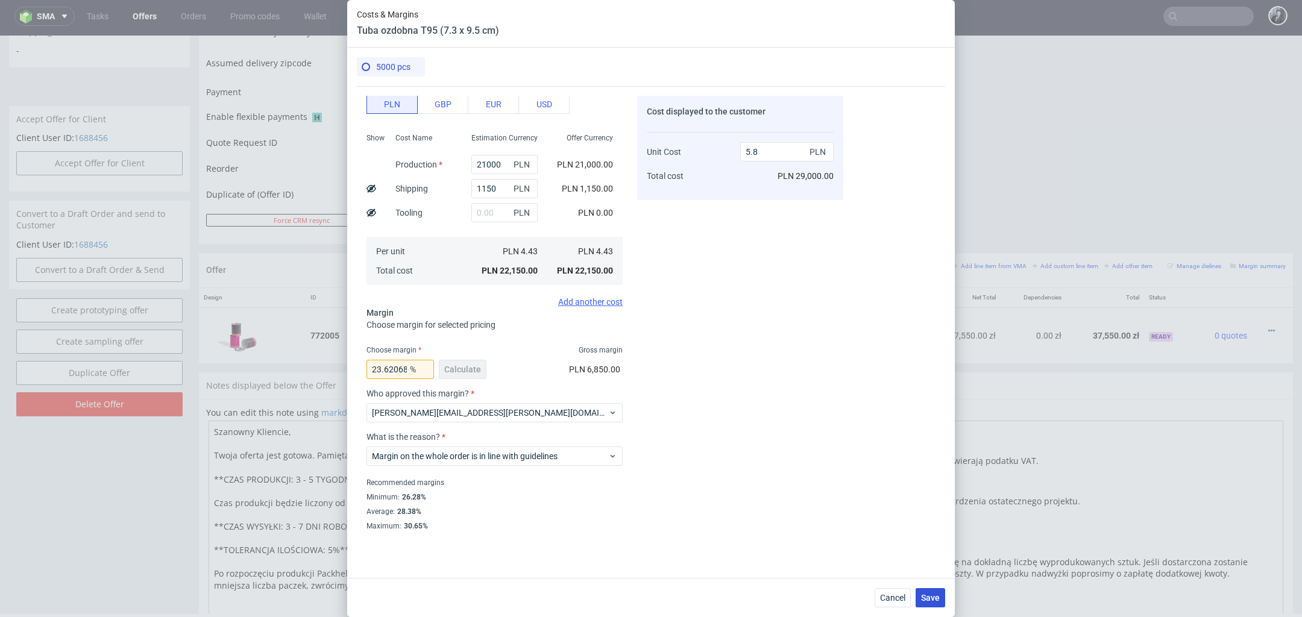
click at [931, 600] on span "Save" at bounding box center [930, 598] width 19 height 8
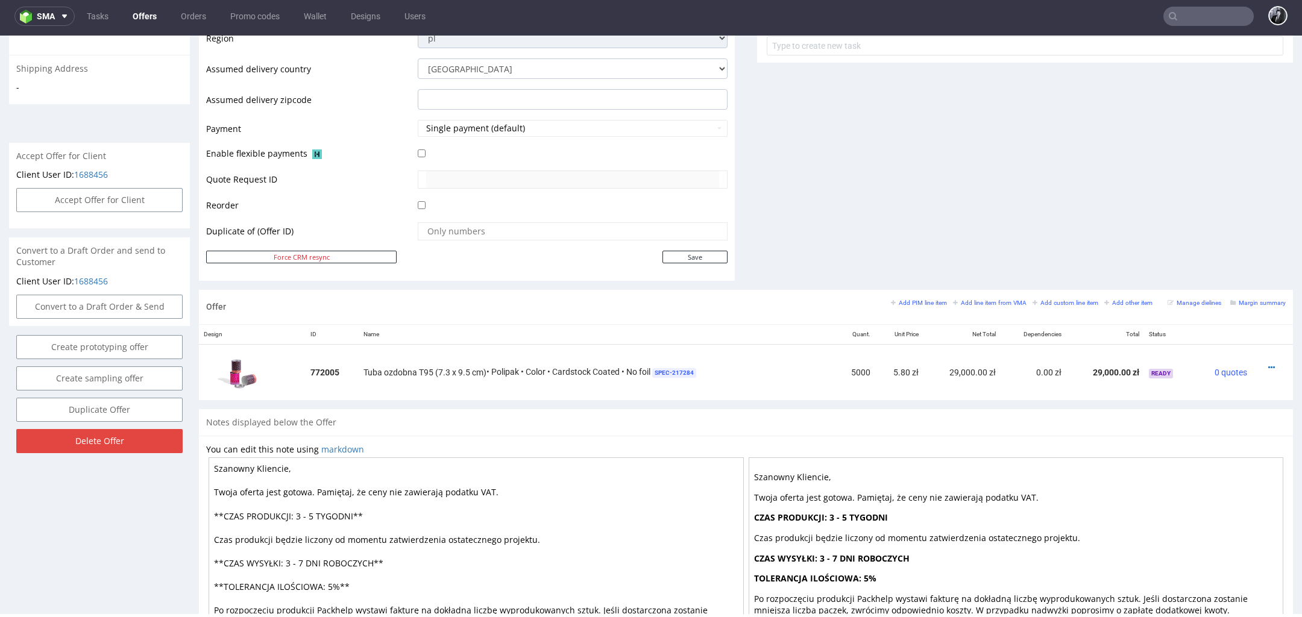
scroll to position [555, 0]
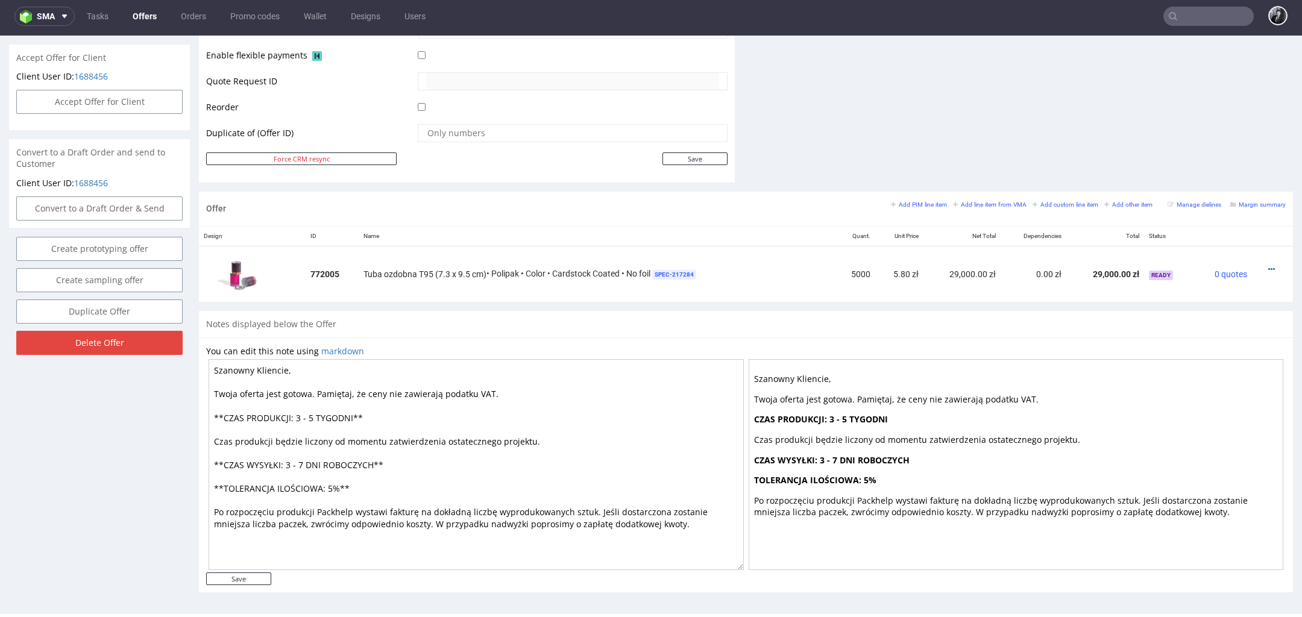
click at [316, 414] on textarea "Szanowny Kliencie, Twoja oferta jest gotowa. Pamiętaj, że ceny nie zawierają po…" at bounding box center [476, 464] width 535 height 211
click at [299, 416] on textarea "Szanowny Kliencie, Twoja oferta jest gotowa. Pamiętaj, że ceny nie zawierają po…" at bounding box center [476, 464] width 535 height 211
click at [402, 462] on textarea "Szanowny Kliencie, Twoja oferta jest gotowa. Pamiętaj, że ceny nie zawierają po…" at bounding box center [476, 464] width 535 height 211
click at [404, 483] on textarea "Szanowny Kliencie, Twoja oferta jest gotowa. Pamiętaj, że ceny nie zawierają po…" at bounding box center [476, 464] width 535 height 211
type textarea "Szanowny Kliencie, Twoja oferta jest gotowa. Pamiętaj, że ceny nie zawierają po…"
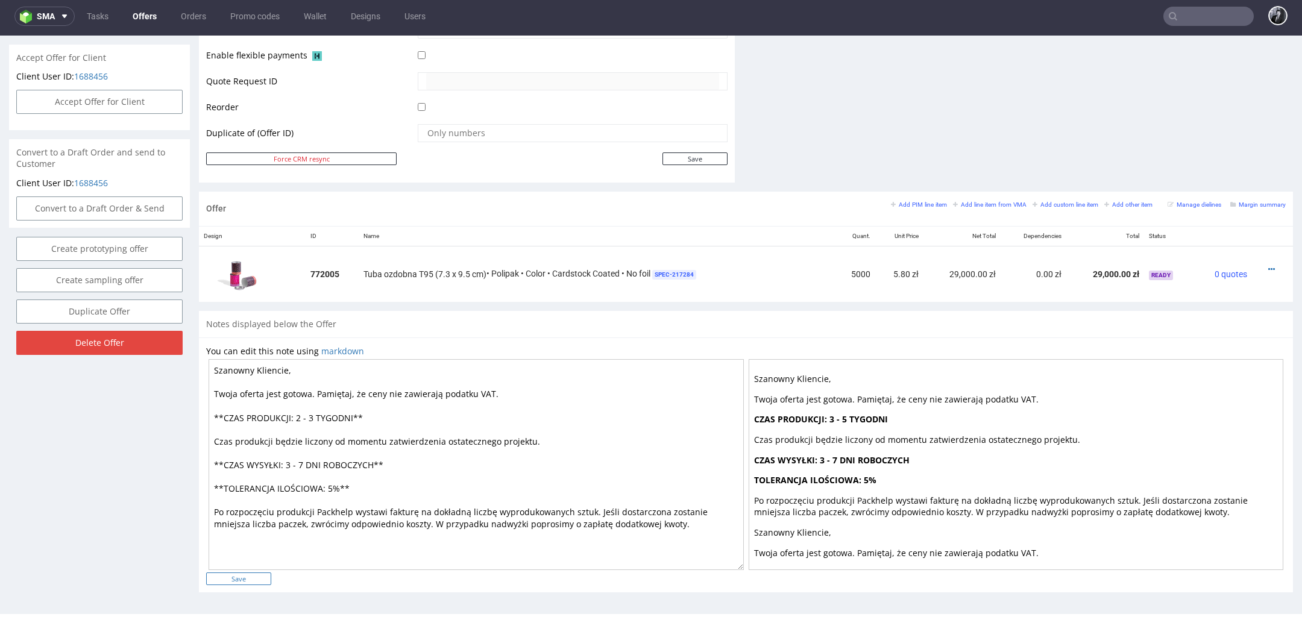
click at [257, 577] on input "Save" at bounding box center [238, 579] width 65 height 13
type input "In progress..."
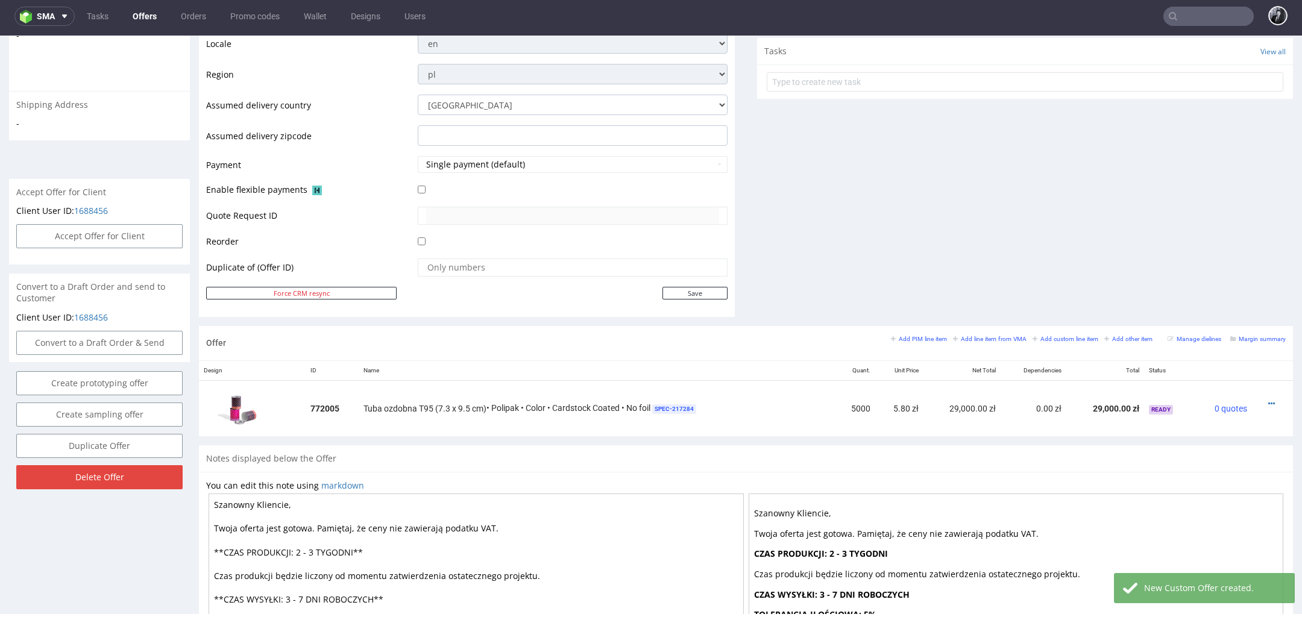
scroll to position [566, 0]
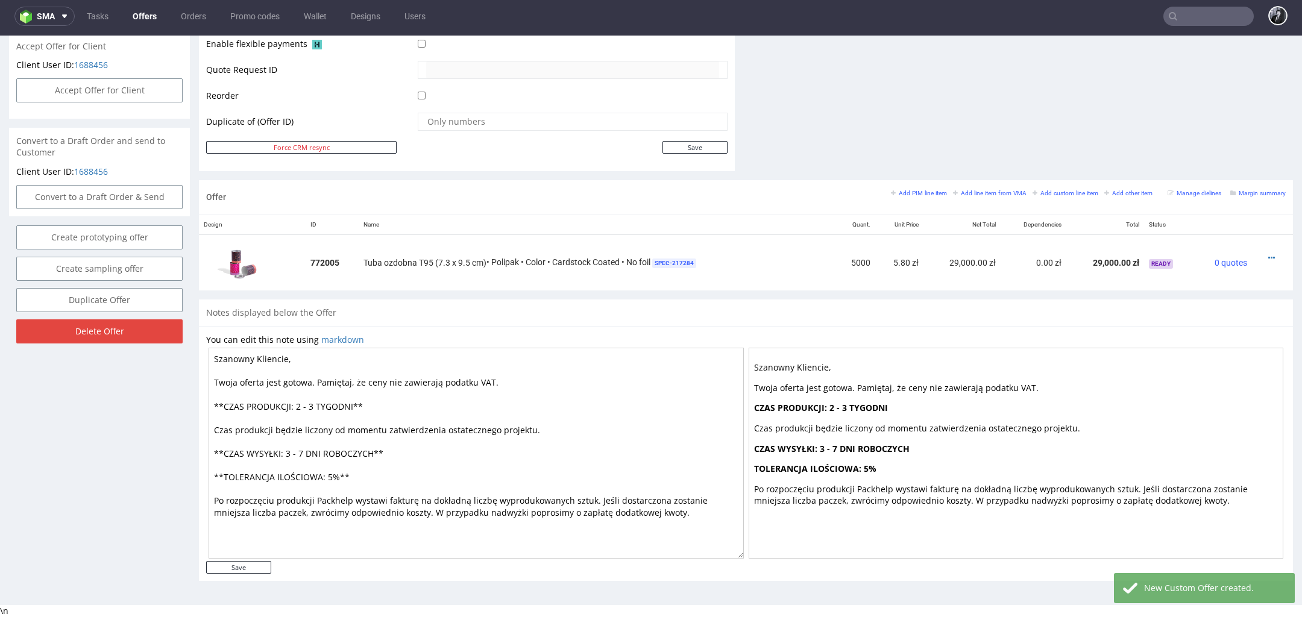
drag, startPoint x: 286, startPoint y: 357, endPoint x: 249, endPoint y: 359, distance: 36.8
click at [249, 359] on textarea "Szanowny Kliencie, Twoja oferta jest gotowa. Pamiętaj, że ceny nie zawierają po…" at bounding box center [476, 453] width 535 height 211
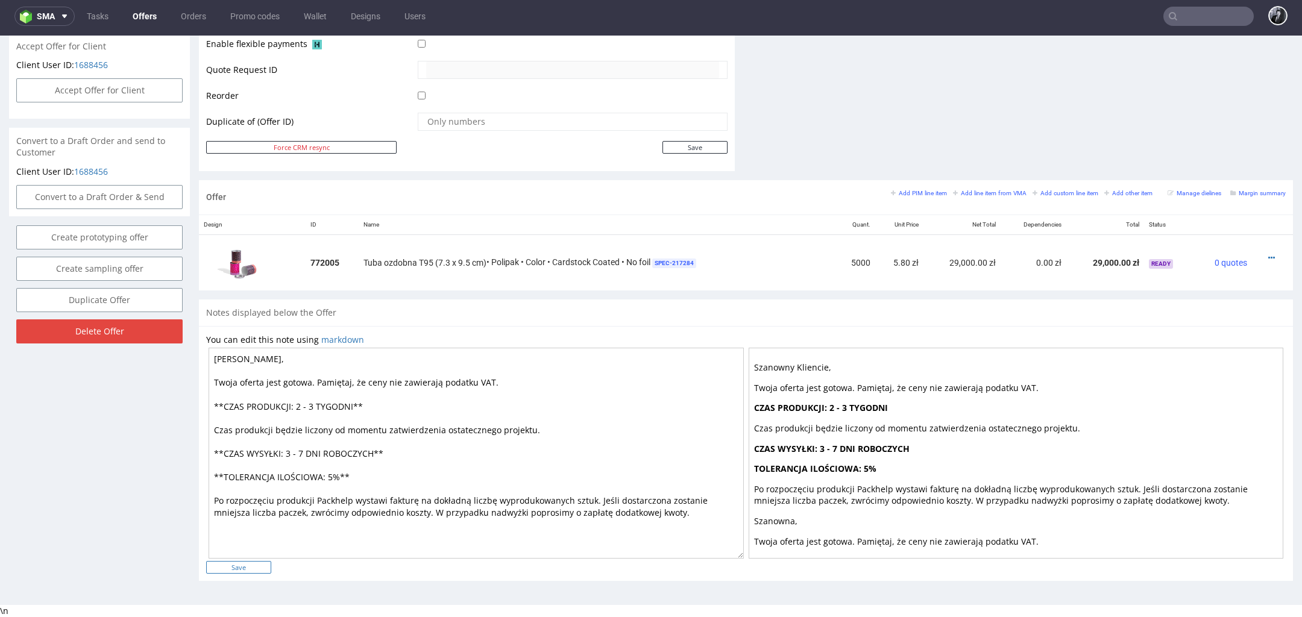
type textarea "[PERSON_NAME], Twoja oferta jest gotowa. Pamiętaj, że ceny nie zawierają podatk…"
click at [249, 565] on input "Save" at bounding box center [238, 567] width 65 height 13
type input "In progress..."
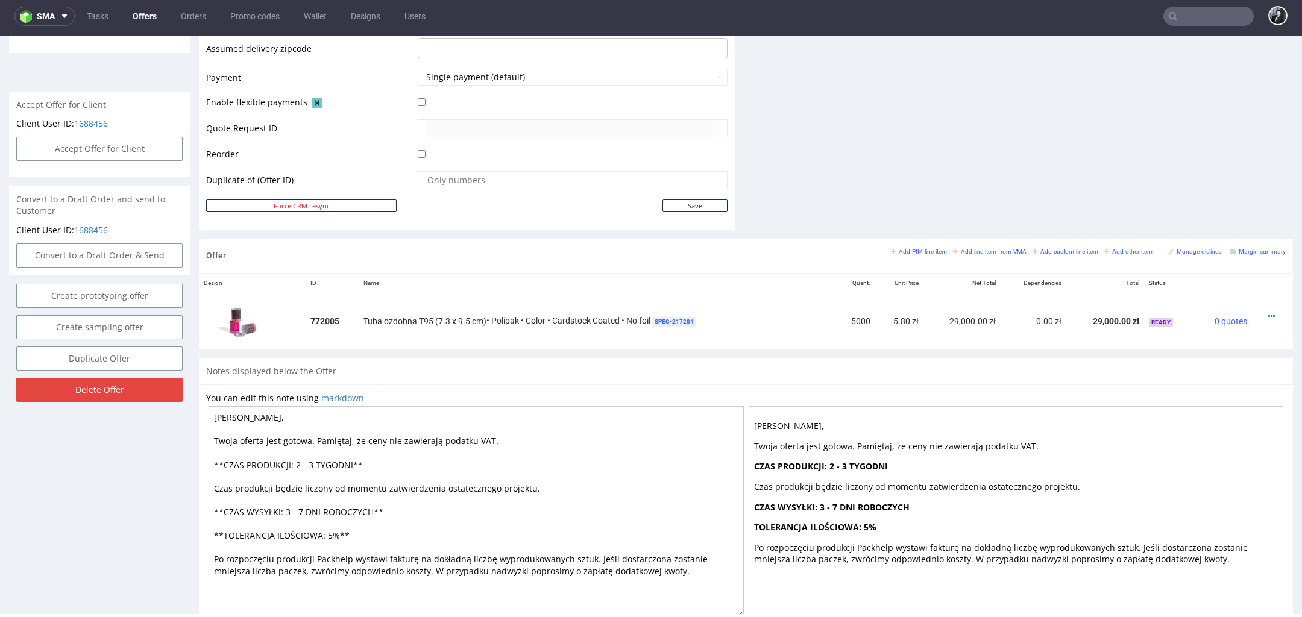
scroll to position [493, 0]
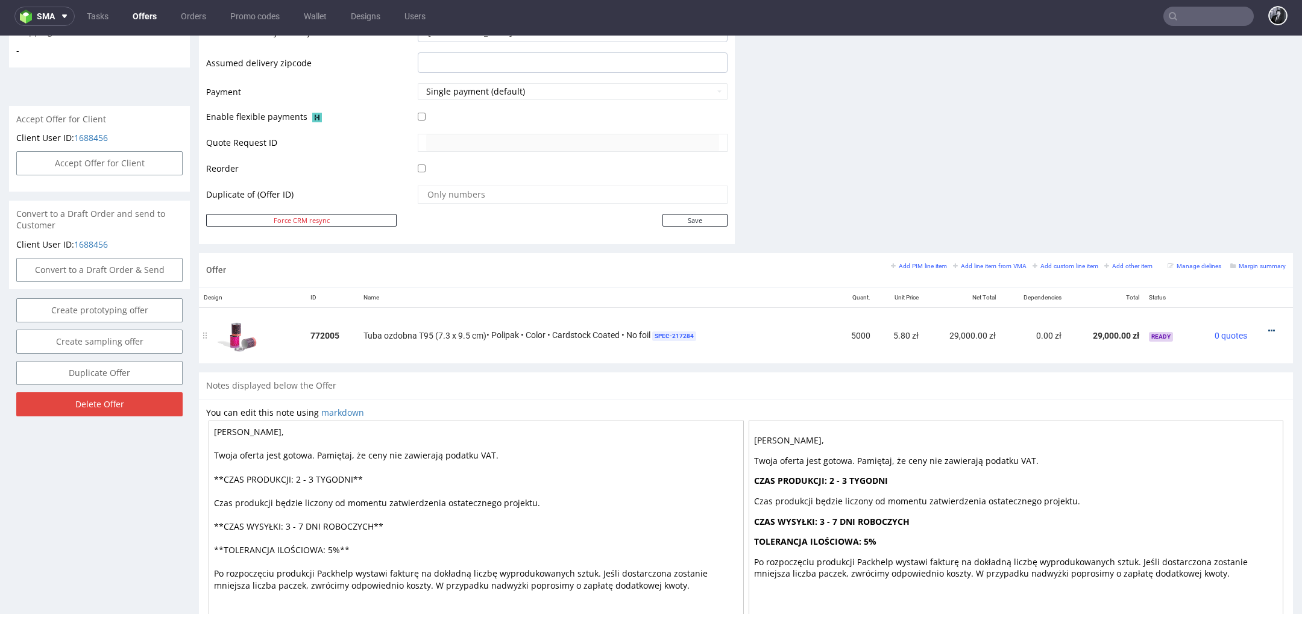
click at [1268, 329] on icon at bounding box center [1271, 331] width 7 height 8
click at [1211, 223] on span "Edit item price" at bounding box center [1216, 218] width 97 height 12
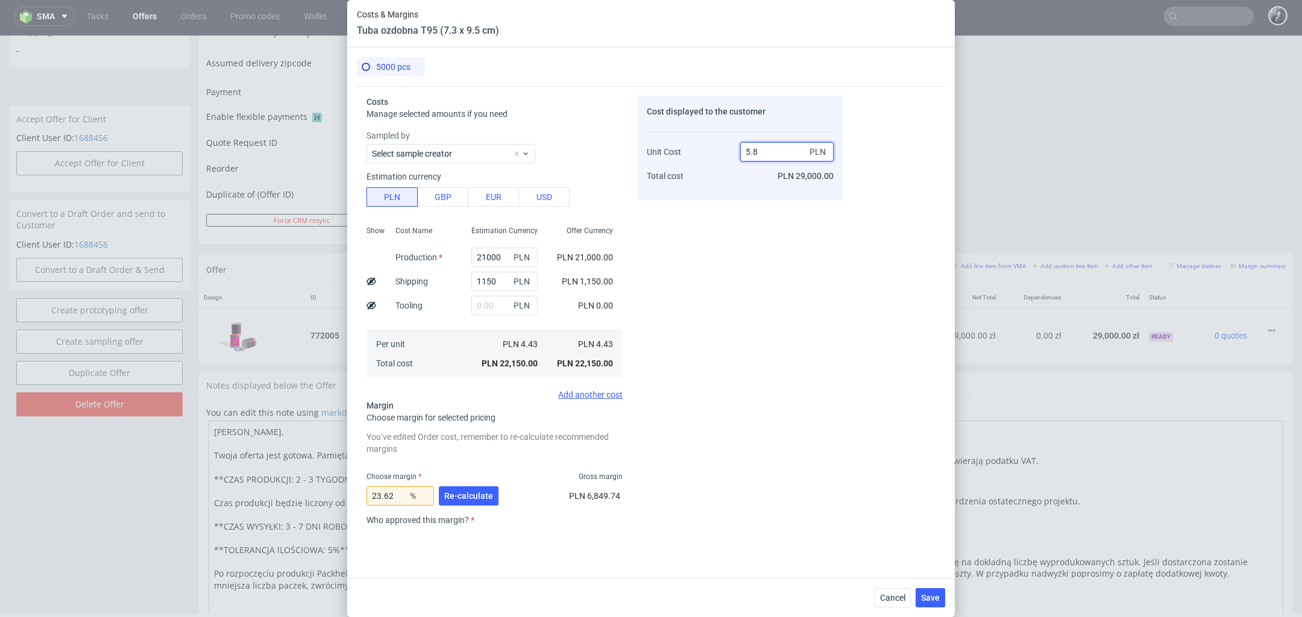
drag, startPoint x: 785, startPoint y: 156, endPoint x: 660, endPoint y: 151, distance: 125.5
click at [660, 151] on div "Unit Cost Total cost 5.8 PLN PLN 29,000.00" at bounding box center [740, 158] width 187 height 63
type input "§"
type input "NaN"
type input "4"
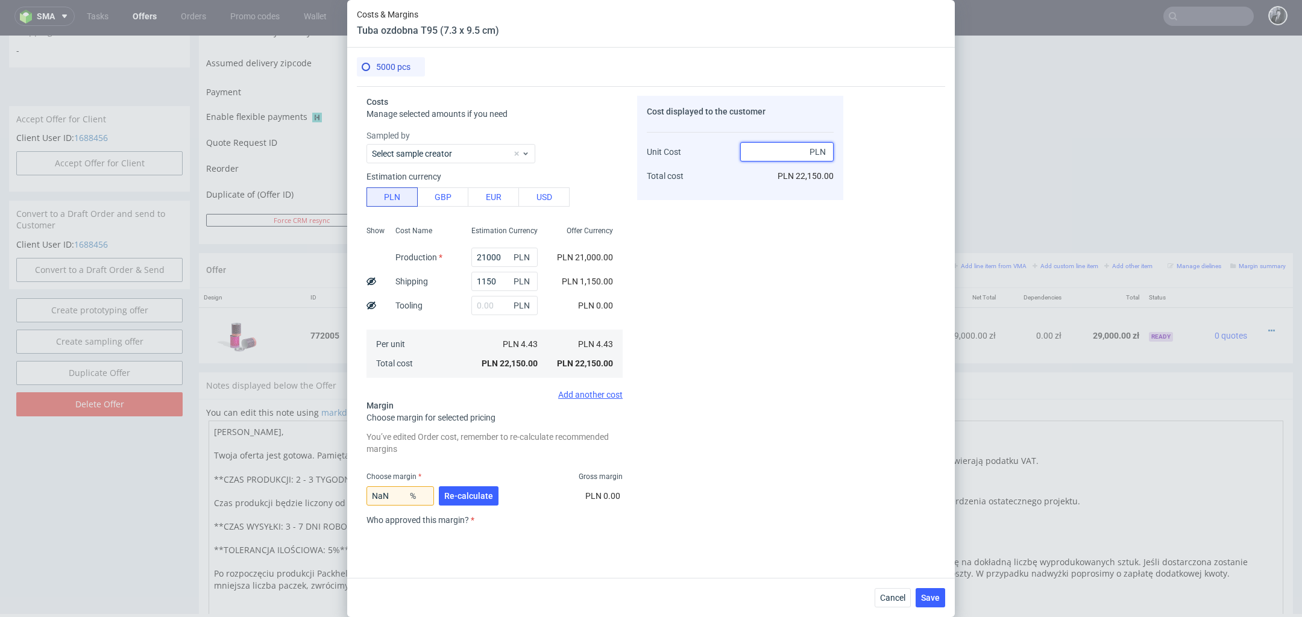
type input "6"
type input "26.166666666666664"
type input "6"
click at [719, 326] on div "Cost displayed to the customer Unit Cost Total cost 6 PLN PLN 30,000.00" at bounding box center [740, 313] width 206 height 434
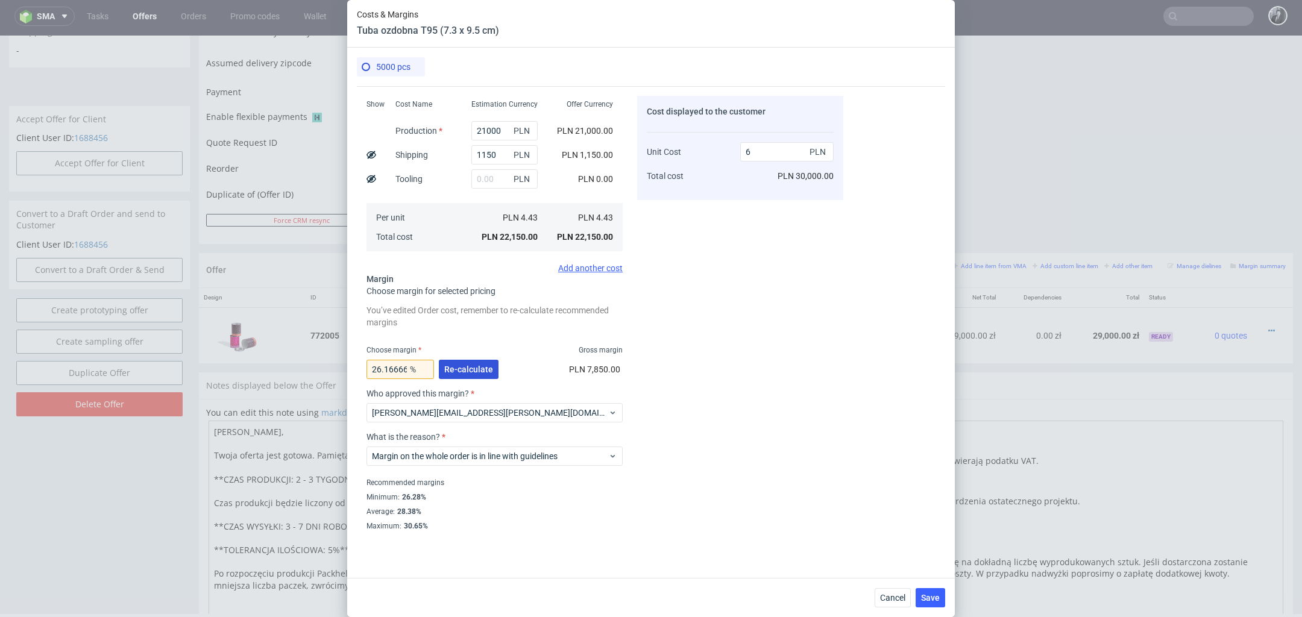
click at [476, 374] on button "Re-calculate" at bounding box center [469, 369] width 60 height 19
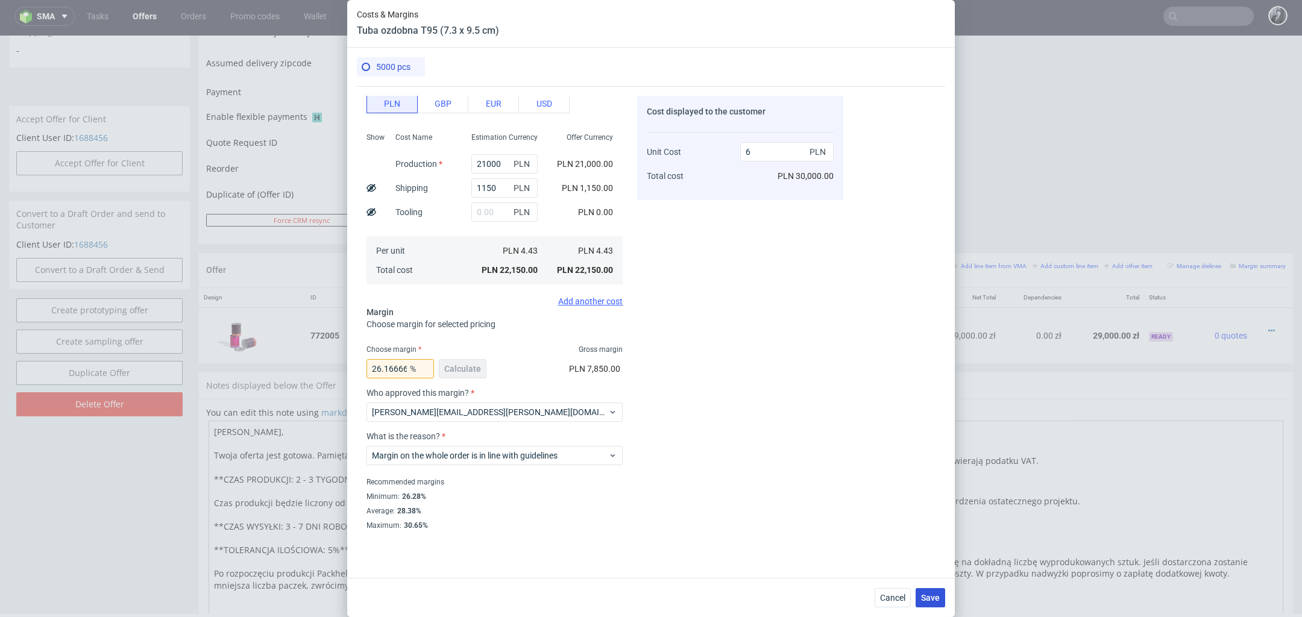
click at [937, 592] on button "Save" at bounding box center [931, 597] width 30 height 19
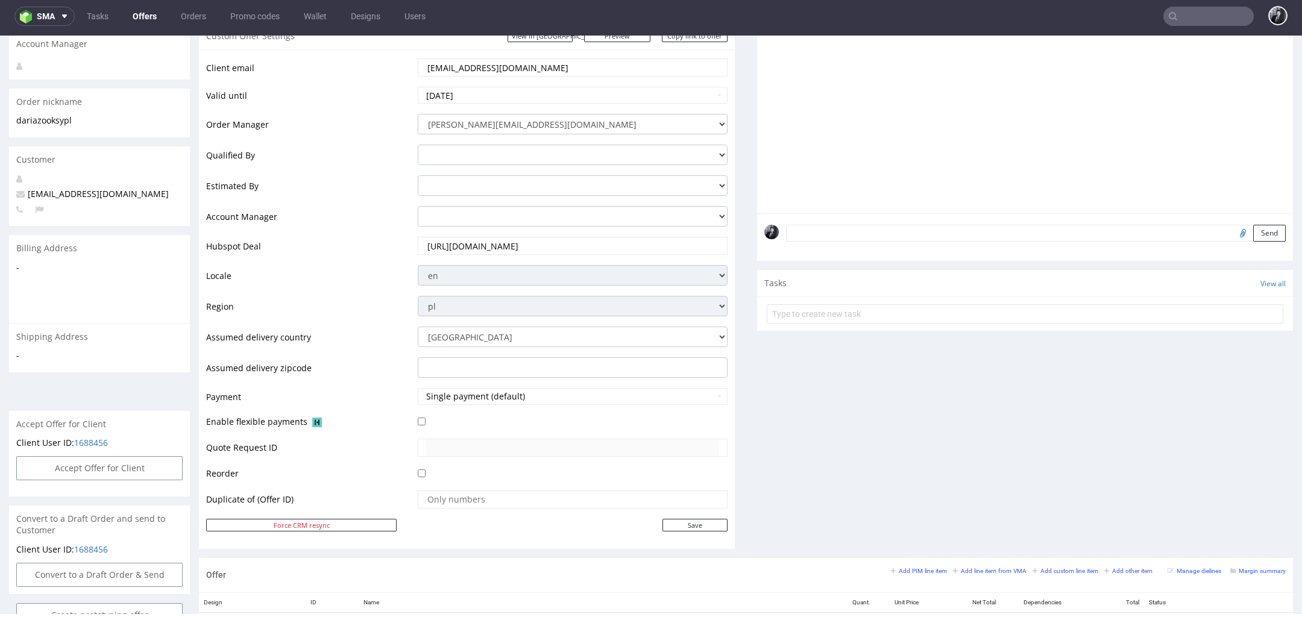
scroll to position [0, 0]
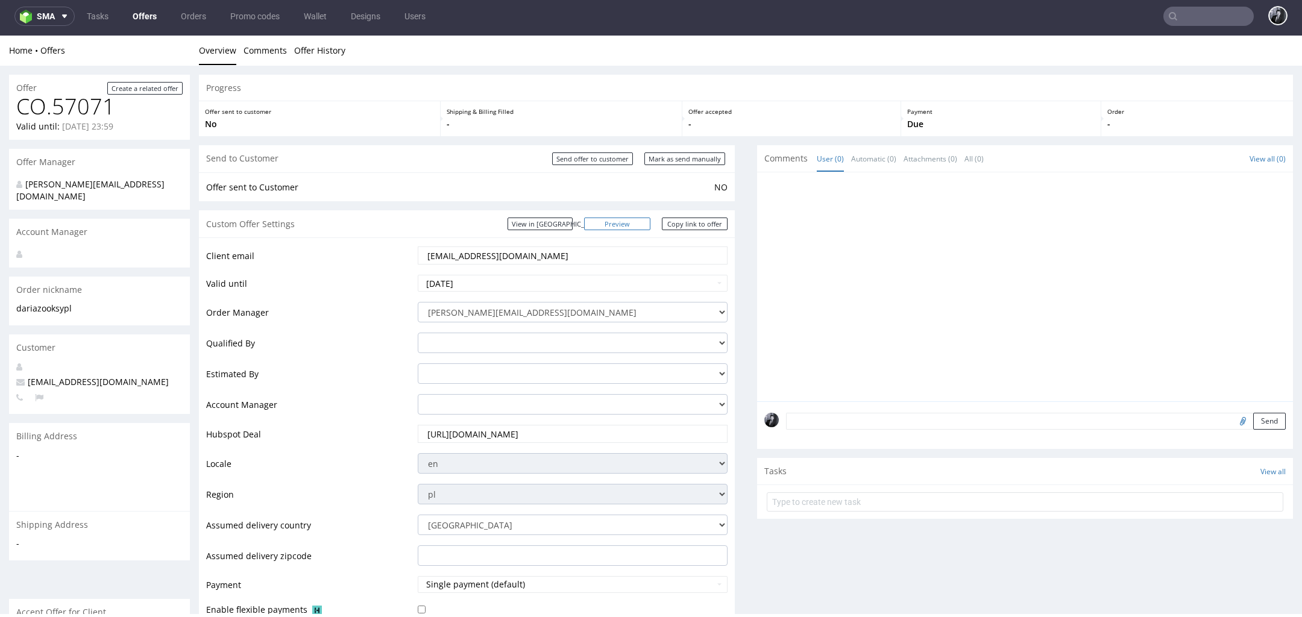
click at [623, 228] on link "Preview" at bounding box center [617, 224] width 66 height 13
click at [686, 222] on link "Copy link to offer" at bounding box center [695, 224] width 66 height 13
click at [694, 226] on link "Copy link to offer" at bounding box center [695, 224] width 66 height 13
click at [599, 154] on input "Send offer to customer" at bounding box center [592, 159] width 81 height 13
type input "In progress..."
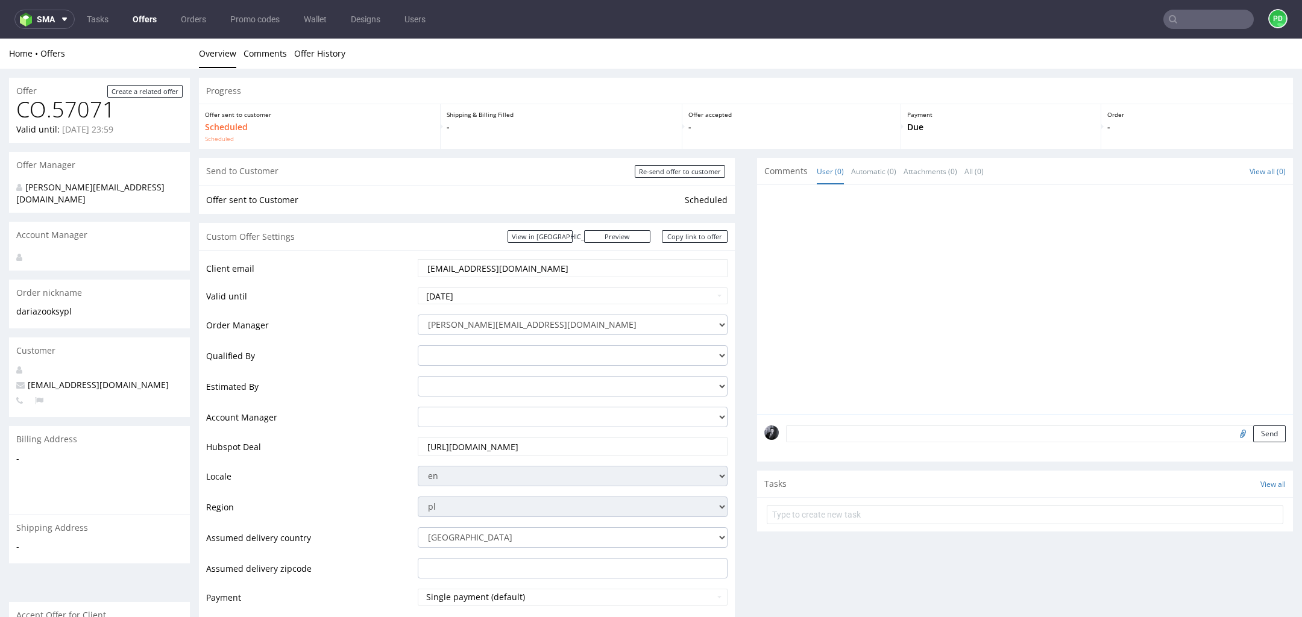
click at [149, 18] on link "Offers" at bounding box center [144, 19] width 39 height 19
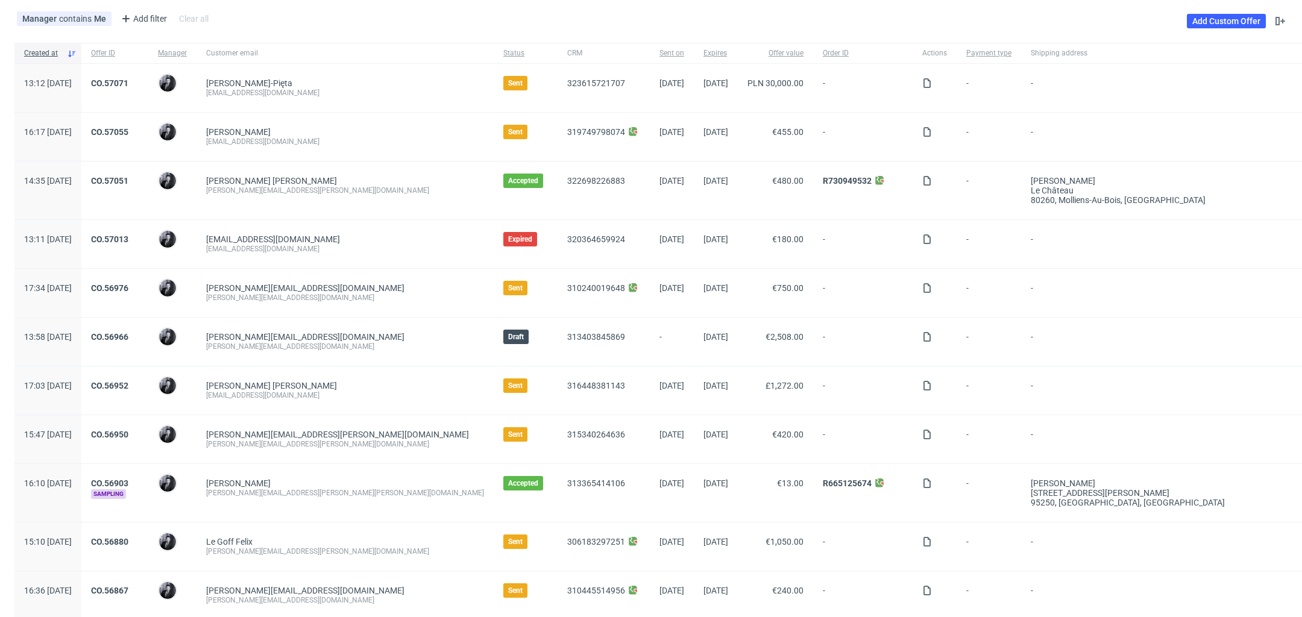
scroll to position [95, 0]
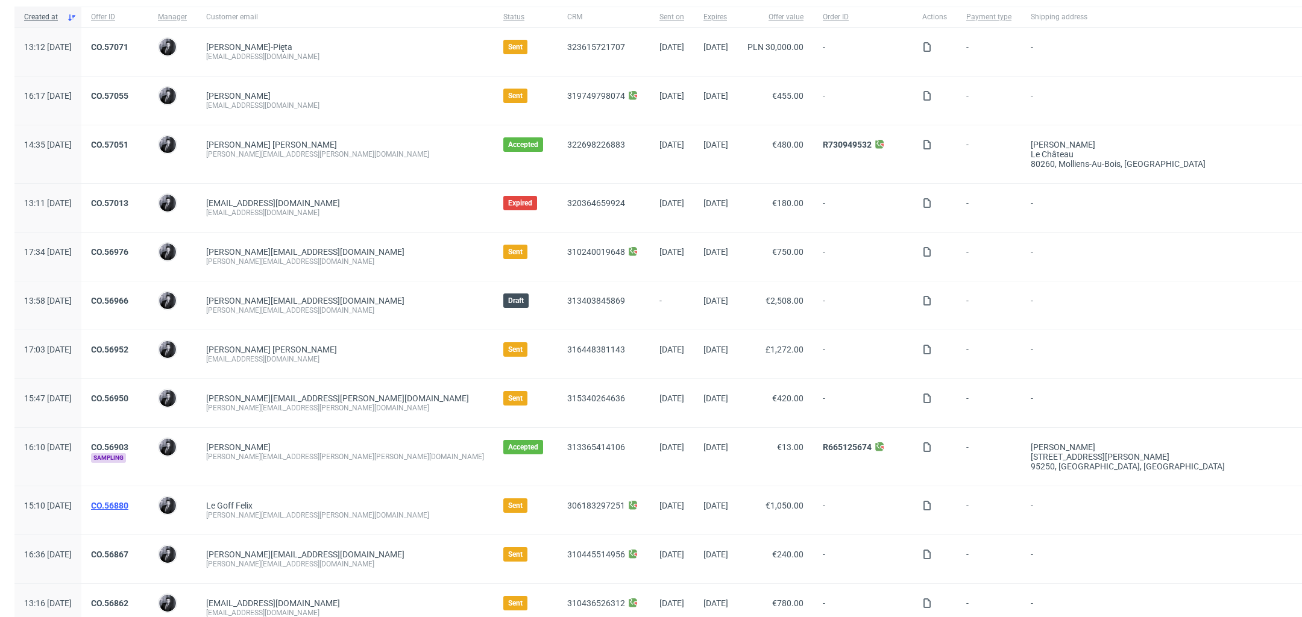
click at [128, 501] on link "CO.56880" at bounding box center [109, 506] width 37 height 10
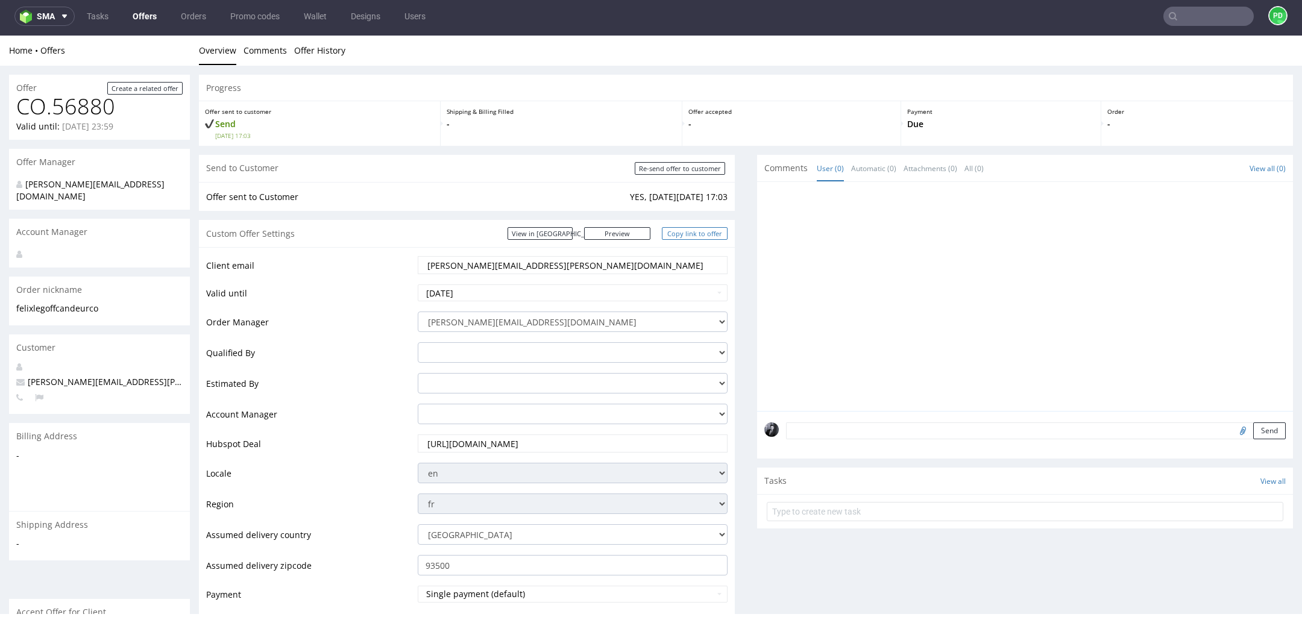
click at [696, 233] on link "Copy link to offer" at bounding box center [695, 233] width 66 height 13
click at [672, 166] on input "Re-send offer to customer" at bounding box center [680, 168] width 90 height 13
type input "In progress..."
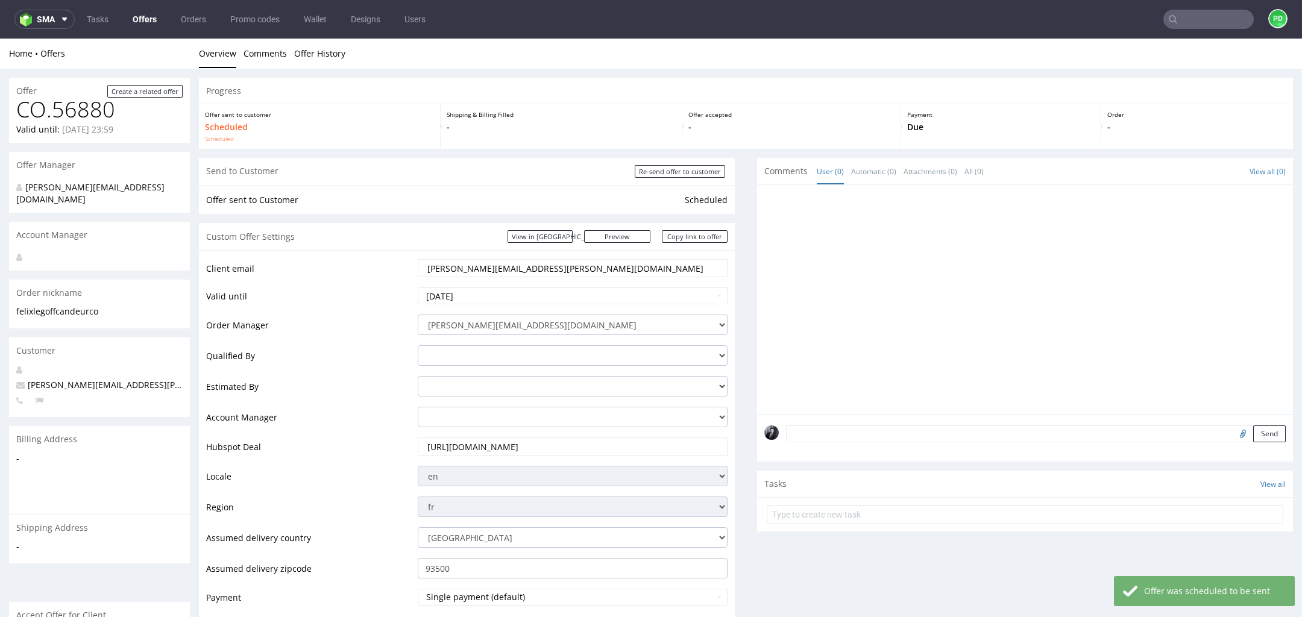
click at [151, 22] on link "Offers" at bounding box center [144, 19] width 39 height 19
